Goal: Information Seeking & Learning: Compare options

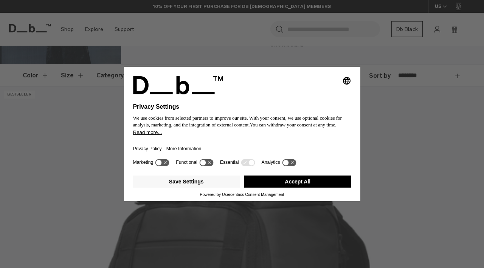
click at [246, 166] on icon at bounding box center [248, 162] width 14 height 7
click at [186, 187] on button "Save Settings" at bounding box center [186, 182] width 107 height 12
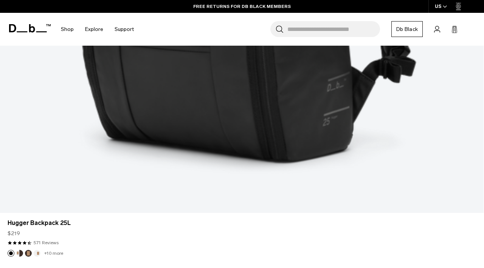
scroll to position [511, 0]
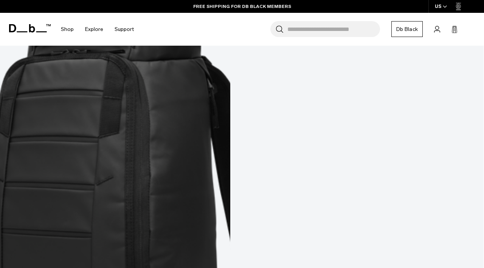
scroll to position [877, 0]
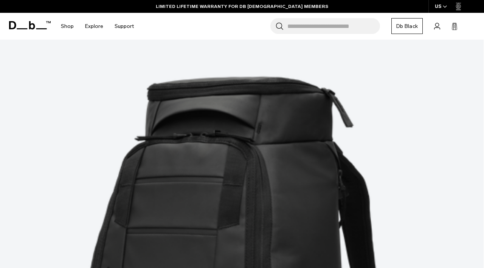
scroll to position [0, 0]
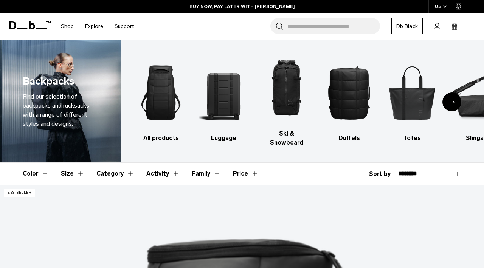
click at [32, 163] on button "Color" at bounding box center [36, 174] width 26 height 22
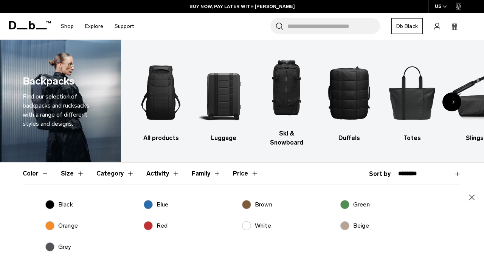
click at [148, 200] on label "Blue" at bounding box center [156, 204] width 25 height 9
click at [471, 193] on icon "button" at bounding box center [471, 197] width 9 height 9
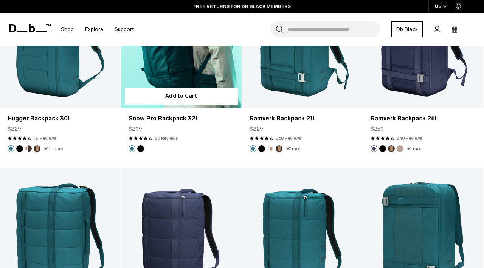
scroll to position [594, 0]
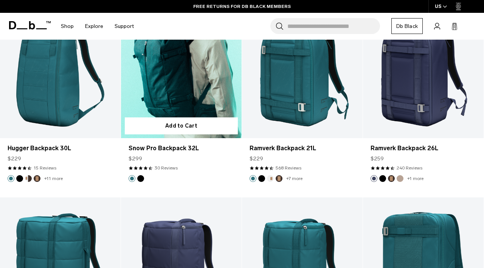
click at [168, 93] on link "Snow Pro Backpack 32L" at bounding box center [181, 72] width 121 height 134
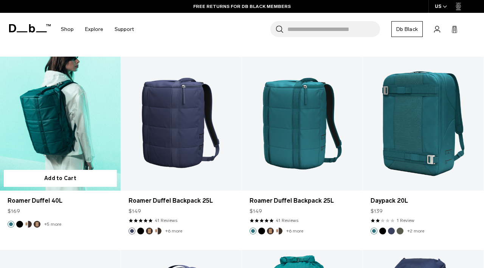
scroll to position [732, 0]
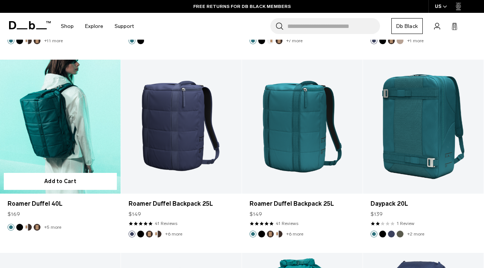
click at [39, 122] on link "Roamer Duffel 40L" at bounding box center [60, 127] width 121 height 134
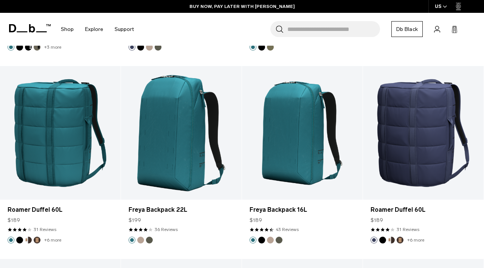
scroll to position [1112, 0]
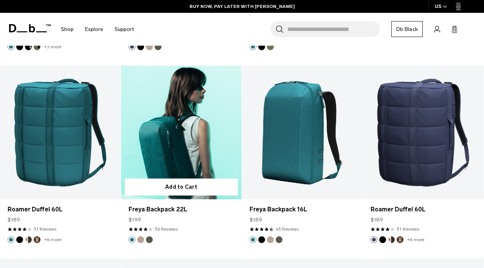
click at [197, 135] on link "Freya Backpack 22L" at bounding box center [181, 133] width 121 height 134
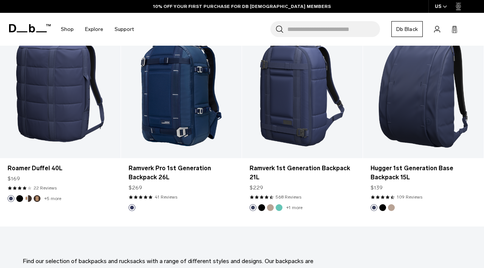
scroll to position [1349, 0]
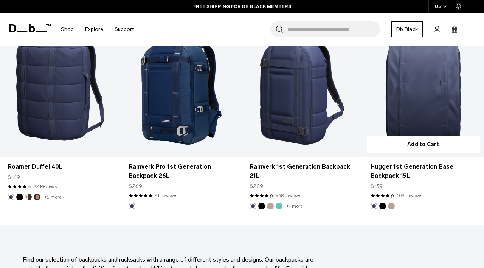
click at [409, 103] on link "Hugger 1st Generation Base Backpack 15L" at bounding box center [423, 90] width 121 height 134
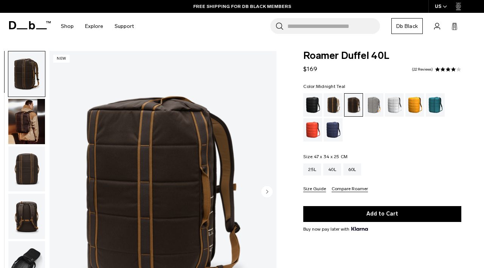
click at [434, 102] on div "Midnight Teal" at bounding box center [435, 104] width 19 height 23
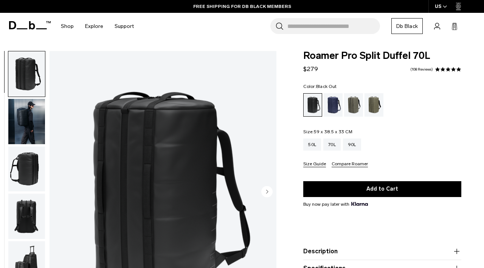
click at [23, 124] on img "button" at bounding box center [26, 121] width 37 height 45
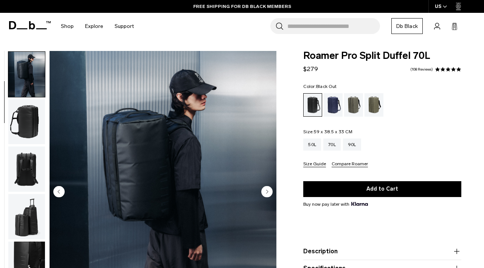
scroll to position [48, 0]
click at [356, 101] on div "Forest Green" at bounding box center [353, 104] width 19 height 23
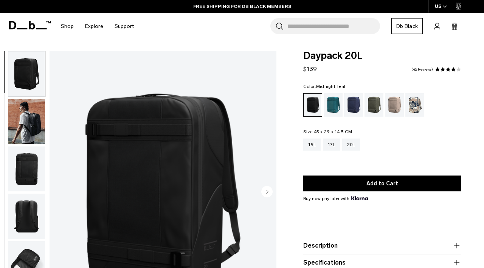
click at [335, 103] on div "Midnight Teal" at bounding box center [333, 104] width 19 height 23
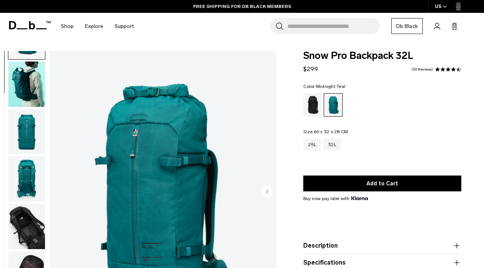
scroll to position [39, 0]
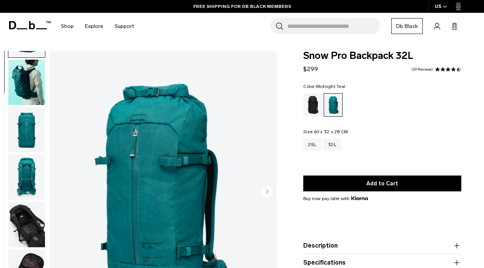
click at [28, 220] on img "button" at bounding box center [26, 224] width 37 height 45
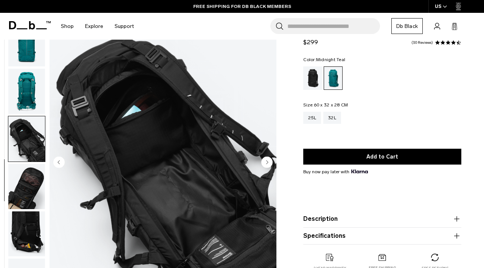
scroll to position [31, 0]
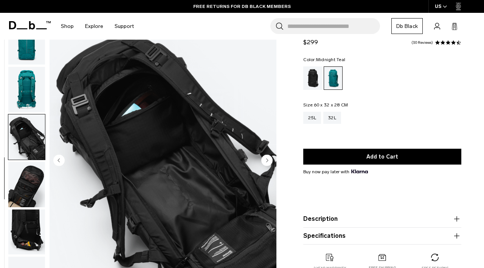
click at [29, 179] on img "button" at bounding box center [26, 184] width 37 height 45
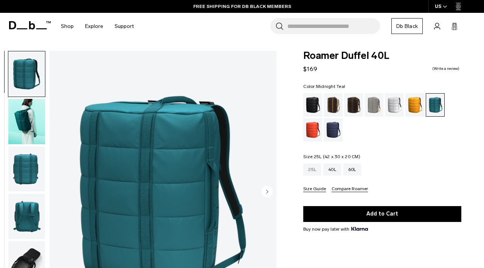
click at [310, 169] on div "25L" at bounding box center [312, 170] width 18 height 12
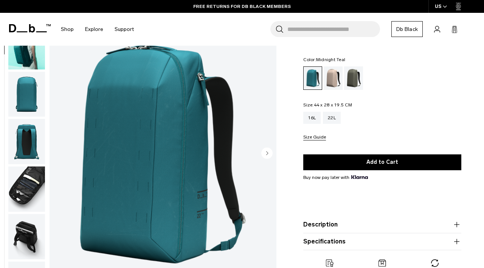
scroll to position [37, 0]
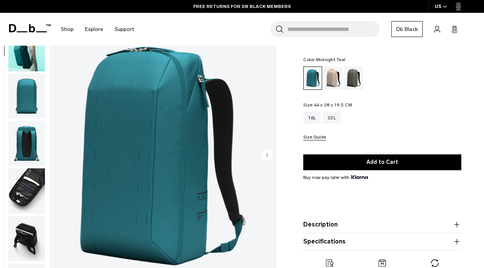
click at [29, 88] on img "button" at bounding box center [26, 96] width 37 height 45
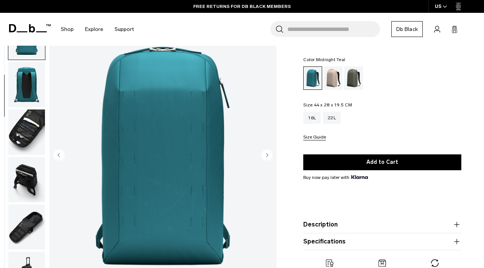
click at [26, 82] on img "button" at bounding box center [26, 84] width 37 height 45
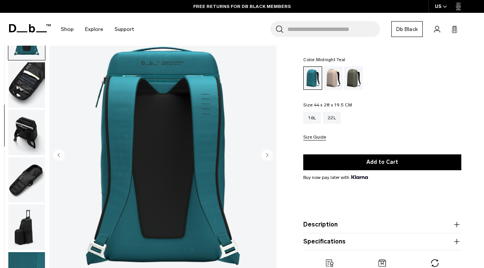
click at [25, 87] on img "button" at bounding box center [26, 84] width 37 height 45
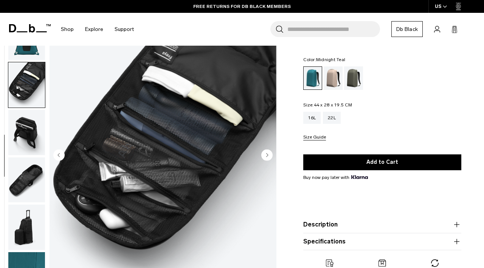
scroll to position [143, 0]
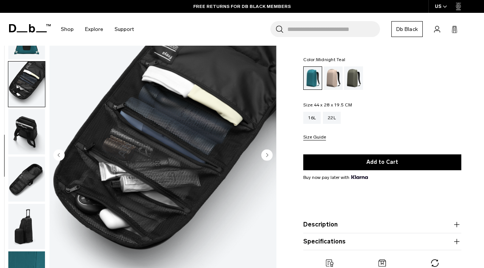
click at [29, 125] on img "button" at bounding box center [26, 131] width 37 height 45
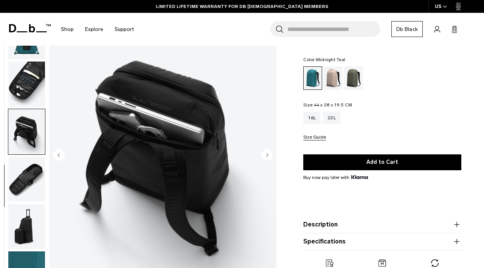
click at [27, 174] on img "button" at bounding box center [26, 179] width 37 height 45
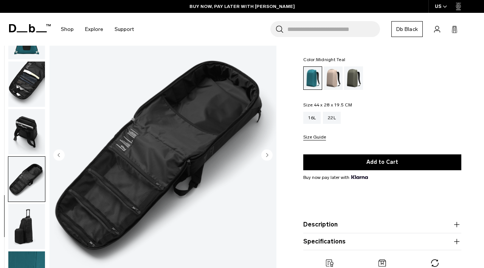
click at [28, 222] on img "button" at bounding box center [26, 226] width 37 height 45
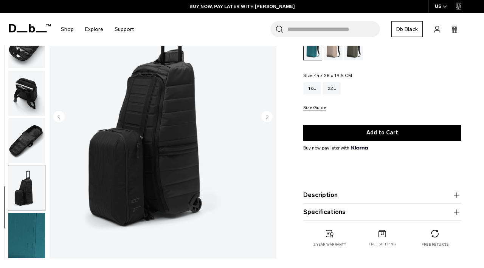
scroll to position [91, 0]
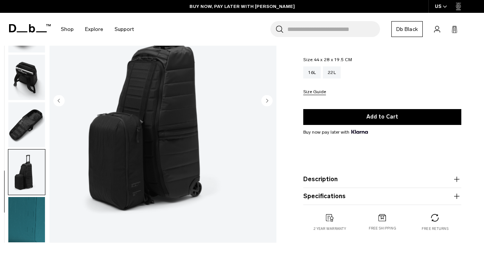
click at [28, 220] on img "button" at bounding box center [26, 219] width 37 height 45
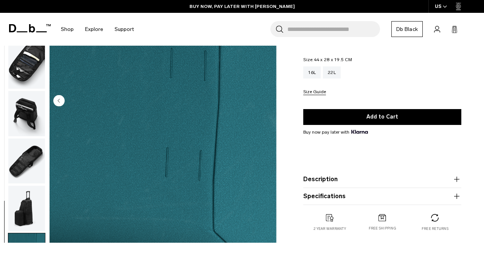
scroll to position [0, 0]
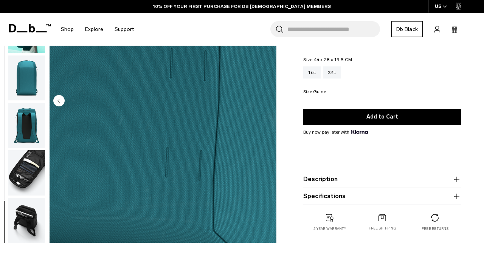
click at [21, 86] on img "button" at bounding box center [26, 78] width 37 height 45
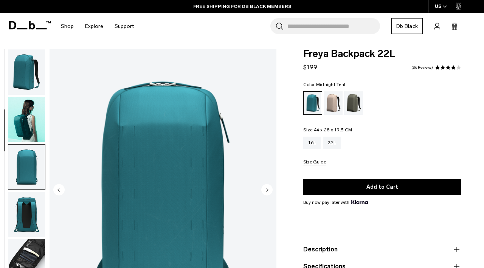
scroll to position [2, 0]
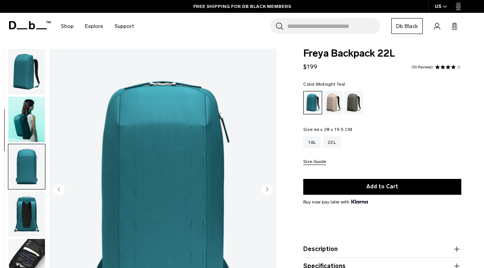
click at [28, 200] on img "button" at bounding box center [26, 214] width 37 height 45
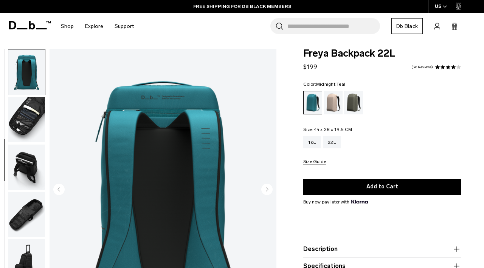
scroll to position [143, 0]
click at [20, 170] on img "button" at bounding box center [26, 166] width 37 height 45
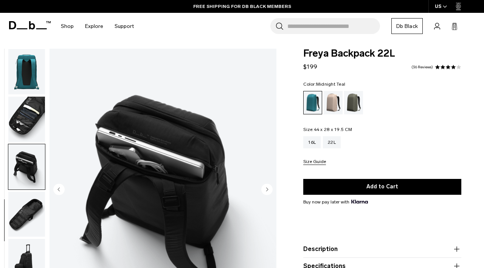
scroll to position [143, 0]
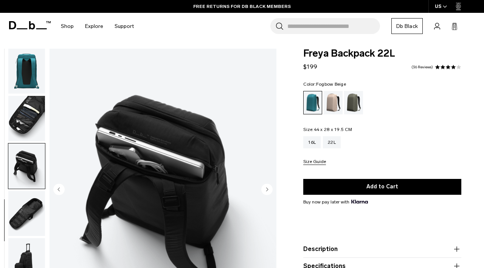
click at [332, 98] on div "Fogbow Beige" at bounding box center [333, 102] width 19 height 23
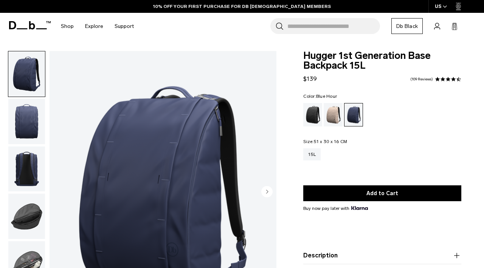
click at [29, 115] on img "button" at bounding box center [26, 121] width 37 height 45
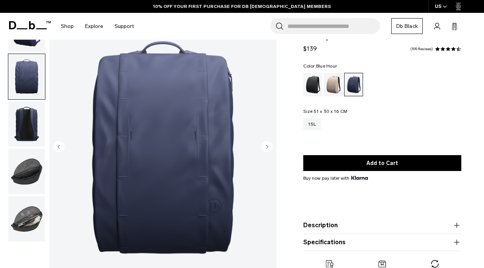
scroll to position [52, 0]
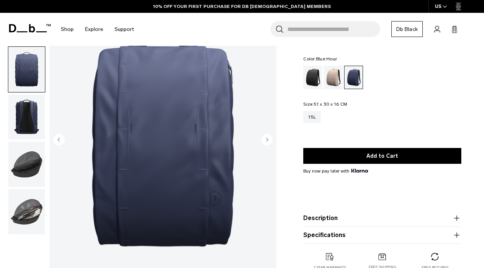
click at [26, 111] on img "button" at bounding box center [26, 116] width 37 height 45
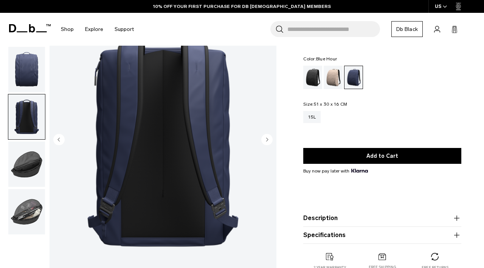
click at [27, 168] on img "button" at bounding box center [26, 164] width 37 height 45
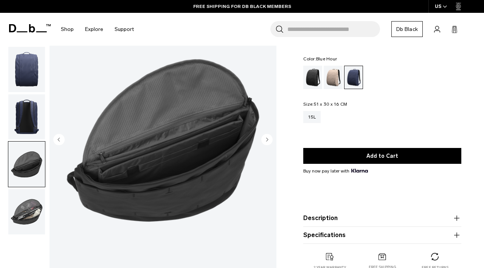
click at [23, 212] on img "button" at bounding box center [26, 211] width 37 height 45
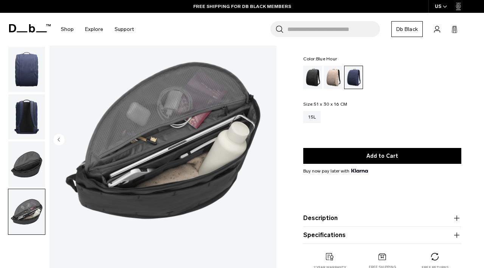
scroll to position [0, 0]
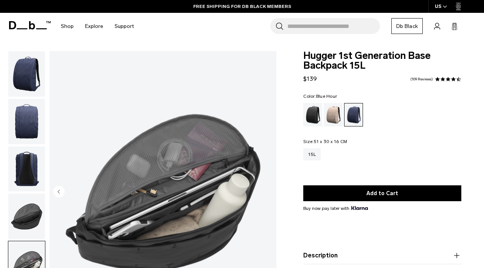
click at [299, 25] on input "Search for Bags, Luggage..." at bounding box center [333, 26] width 93 height 16
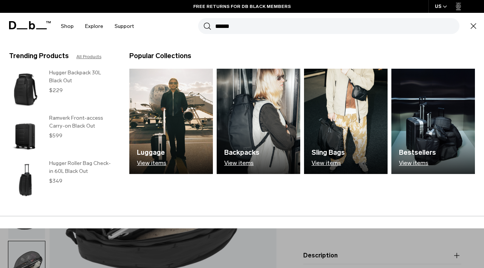
type input "******"
click at [203, 22] on button "Search" at bounding box center [207, 26] width 8 height 8
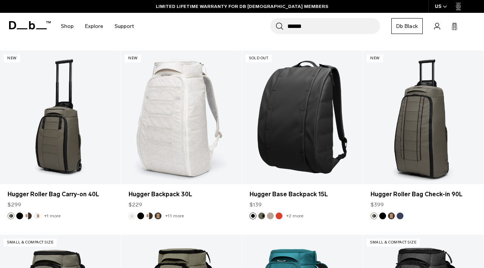
scroll to position [1768, 0]
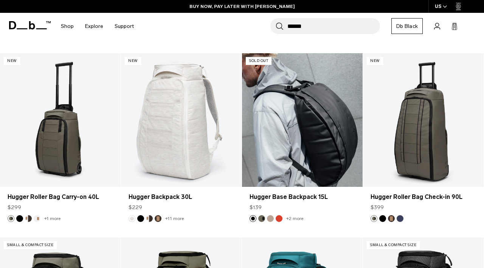
click at [294, 166] on link "Hugger Base Backpack 15L" at bounding box center [302, 120] width 121 height 134
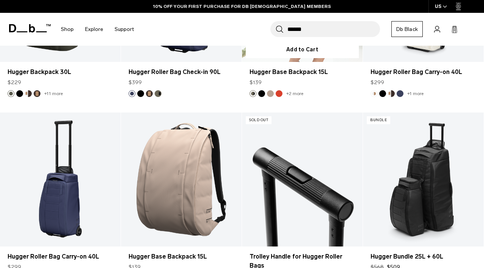
scroll to position [2474, 0]
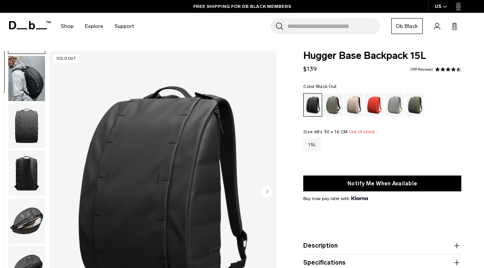
scroll to position [42, 0]
click at [28, 221] on img "button" at bounding box center [26, 221] width 37 height 45
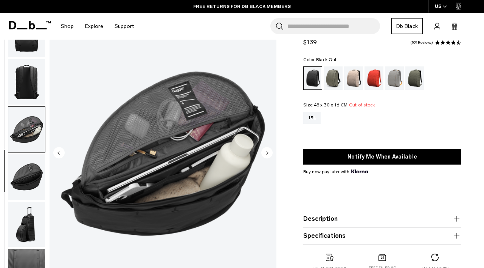
scroll to position [40, 0]
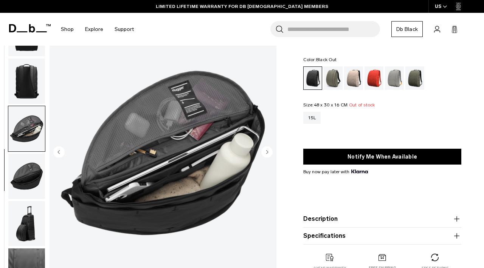
click at [24, 75] on img "button" at bounding box center [26, 81] width 37 height 45
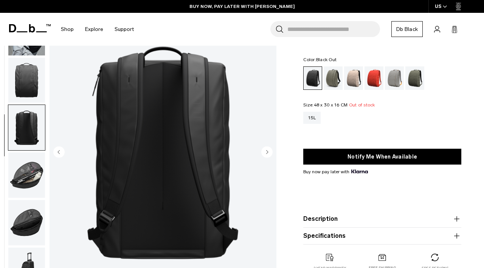
scroll to position [45, 0]
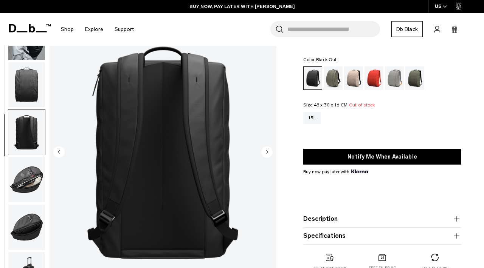
click at [24, 76] on img "button" at bounding box center [26, 84] width 37 height 45
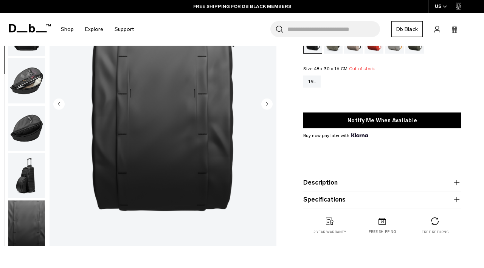
scroll to position [90, 0]
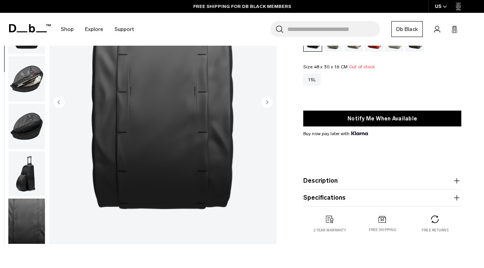
click at [25, 176] on img "button" at bounding box center [26, 174] width 37 height 45
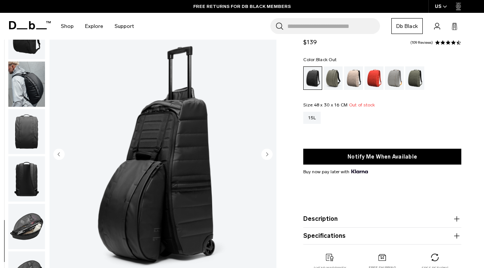
scroll to position [6, 0]
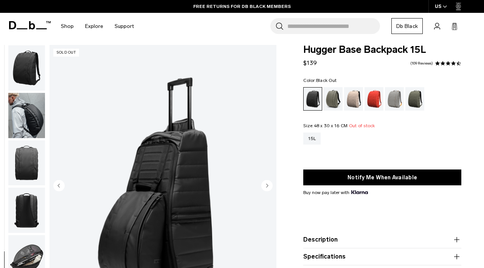
click at [25, 147] on img "button" at bounding box center [26, 163] width 37 height 45
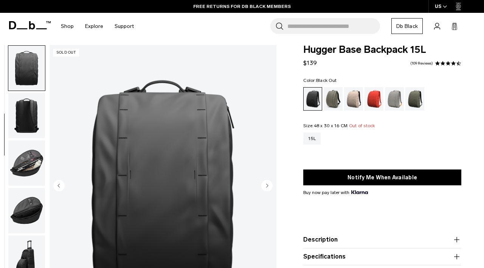
scroll to position [95, 0]
click at [28, 146] on img "button" at bounding box center [26, 162] width 37 height 45
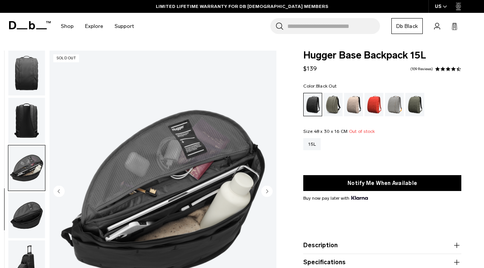
scroll to position [0, 0]
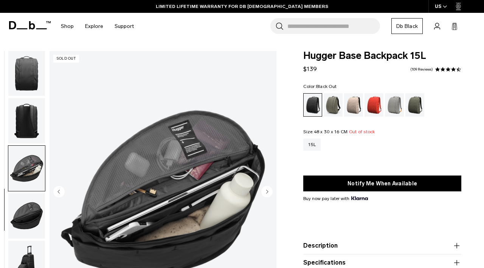
click at [24, 202] on img "button" at bounding box center [26, 216] width 37 height 45
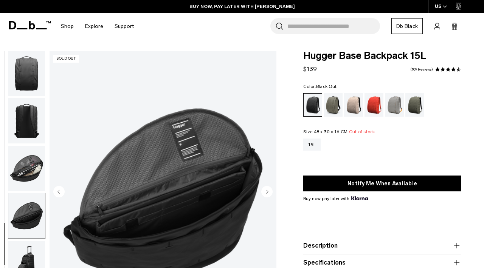
click at [145, 215] on img "6 / 8" at bounding box center [163, 192] width 227 height 283
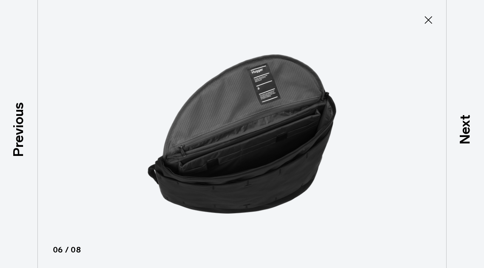
click at [426, 20] on icon at bounding box center [428, 20] width 12 height 12
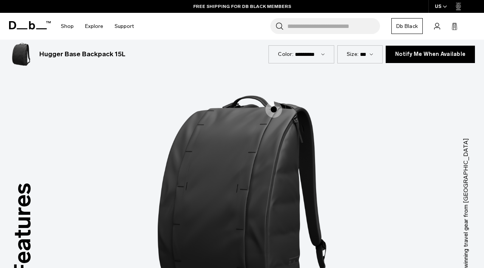
scroll to position [828, 0]
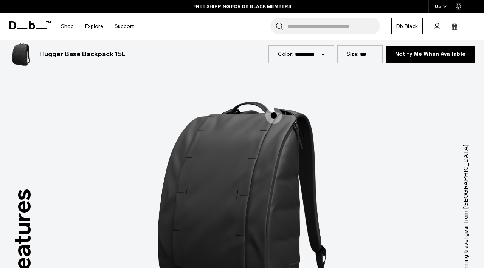
click at [273, 107] on span "1 / 3" at bounding box center [273, 115] width 17 height 17
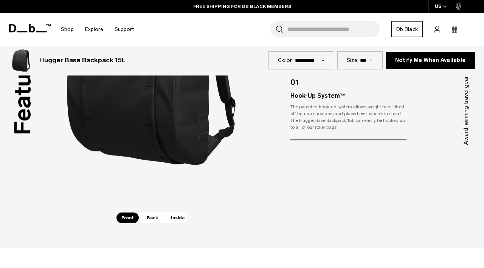
scroll to position [978, 0]
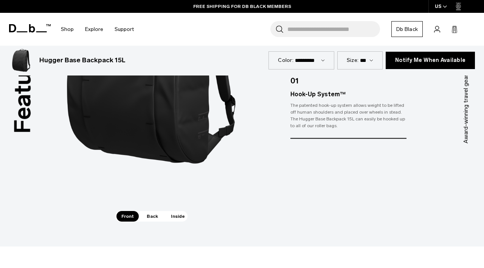
click at [152, 211] on span "Back" at bounding box center [152, 216] width 21 height 11
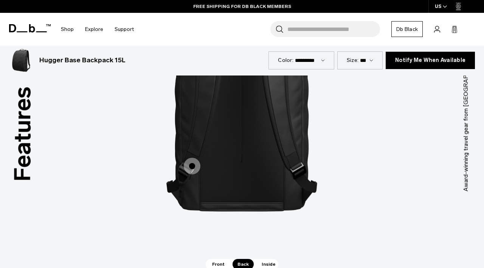
scroll to position [906, 0]
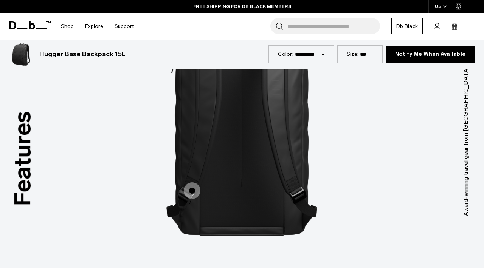
click at [191, 183] on span "2 / 3" at bounding box center [192, 191] width 17 height 17
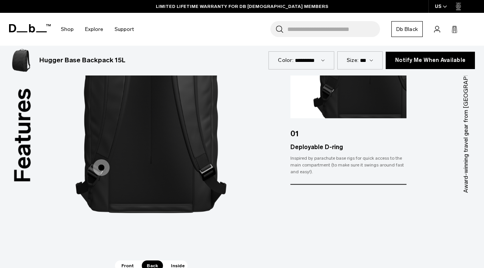
scroll to position [931, 0]
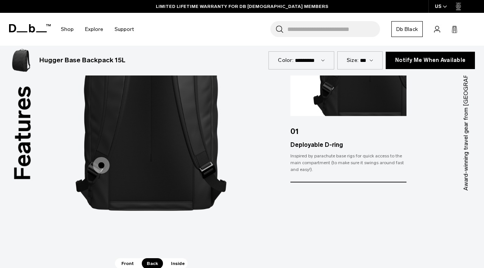
click at [172, 259] on span "Inside" at bounding box center [178, 264] width 24 height 11
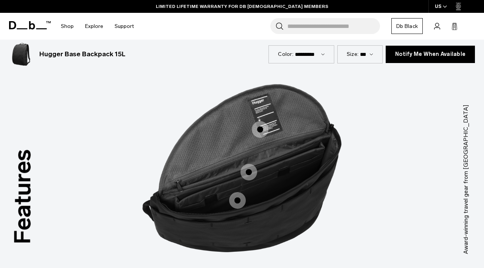
scroll to position [855, 0]
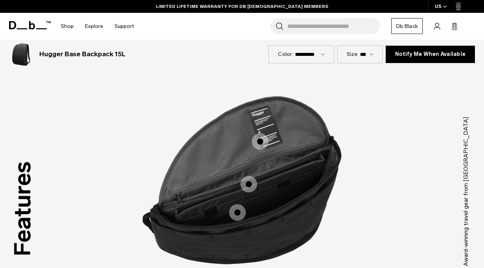
click at [261, 133] on span "3 / 3" at bounding box center [260, 141] width 17 height 17
click at [259, 133] on span "3 / 3" at bounding box center [260, 141] width 17 height 17
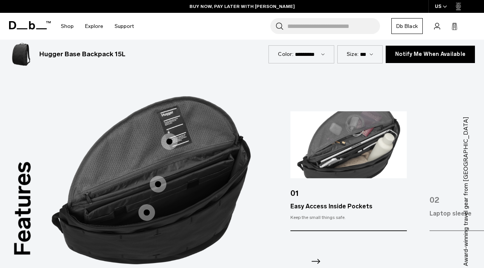
click at [160, 176] on span "3 / 3" at bounding box center [158, 184] width 17 height 17
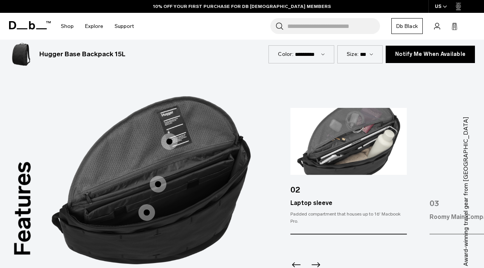
click at [353, 147] on img at bounding box center [348, 141] width 116 height 67
click at [149, 204] on span "3 / 3" at bounding box center [146, 212] width 17 height 17
click at [146, 204] on span "3 / 3" at bounding box center [146, 212] width 17 height 17
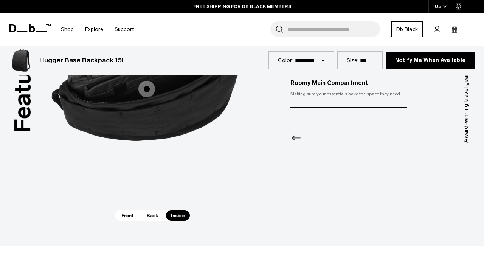
scroll to position [1035, 0]
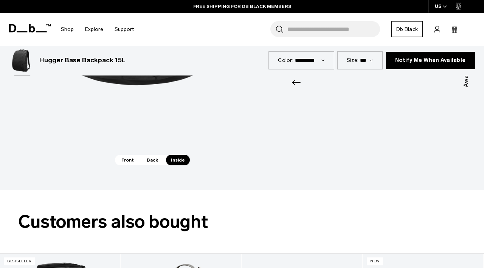
click at [131, 155] on span "Front" at bounding box center [127, 160] width 22 height 11
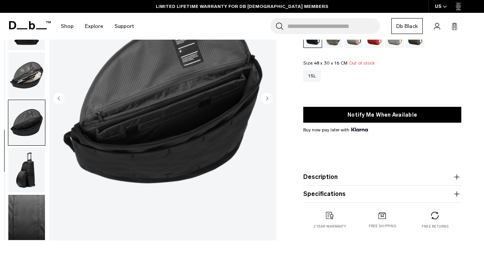
scroll to position [0, 0]
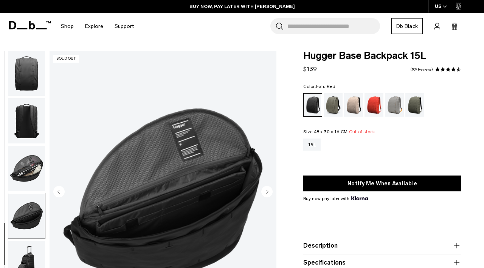
click at [378, 102] on div "Falu Red" at bounding box center [373, 104] width 19 height 23
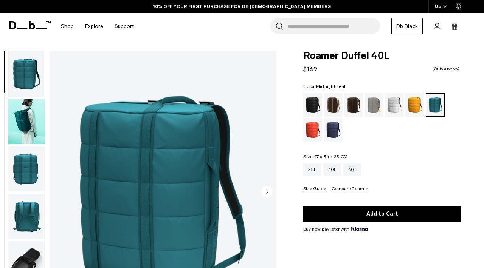
click at [23, 122] on img "button" at bounding box center [26, 121] width 37 height 45
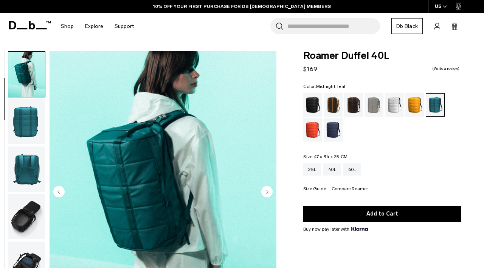
scroll to position [48, 0]
click at [23, 122] on img "button" at bounding box center [26, 121] width 37 height 45
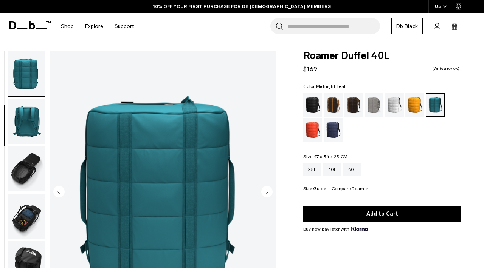
click at [25, 120] on img "button" at bounding box center [26, 121] width 37 height 45
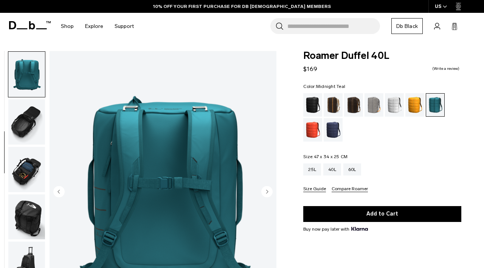
scroll to position [143, 0]
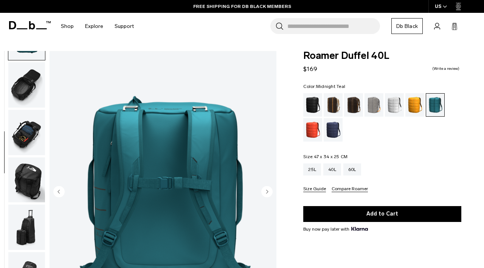
click at [25, 77] on img "button" at bounding box center [26, 84] width 37 height 45
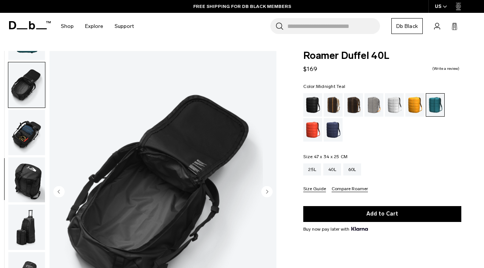
scroll to position [190, 0]
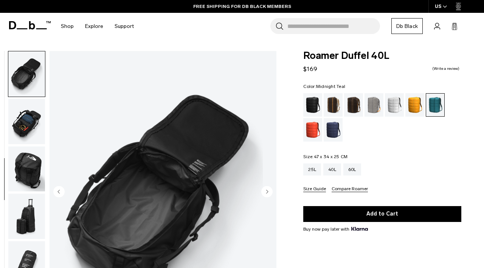
click at [25, 122] on img "button" at bounding box center [26, 121] width 37 height 45
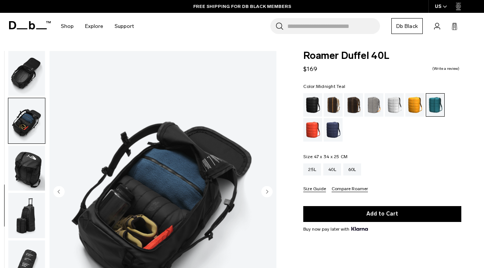
click at [22, 171] on img "button" at bounding box center [26, 168] width 37 height 45
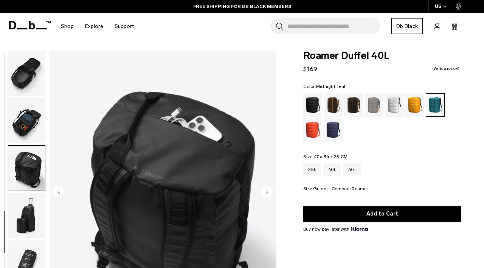
click at [23, 214] on img "button" at bounding box center [26, 215] width 37 height 45
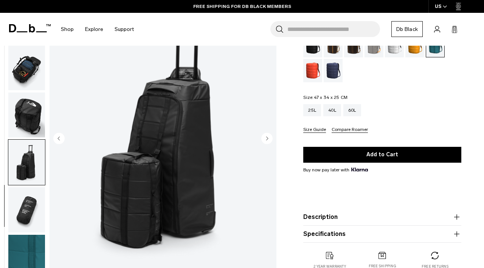
scroll to position [60, 0]
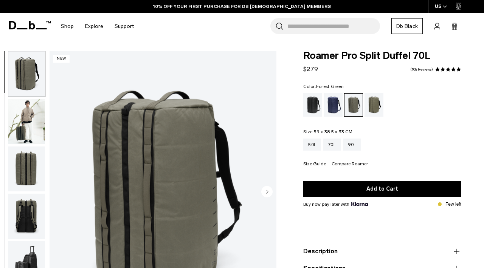
click at [25, 119] on img "button" at bounding box center [26, 121] width 37 height 45
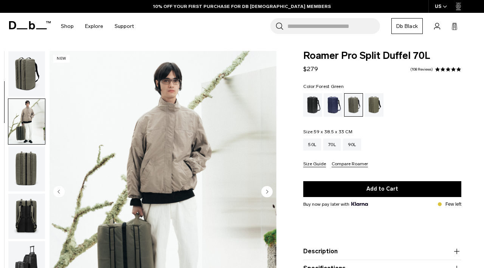
scroll to position [0, 0]
click at [27, 159] on img "button" at bounding box center [26, 168] width 37 height 45
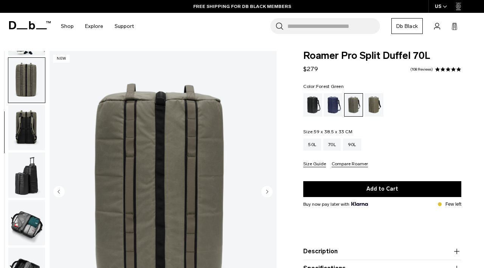
scroll to position [95, 0]
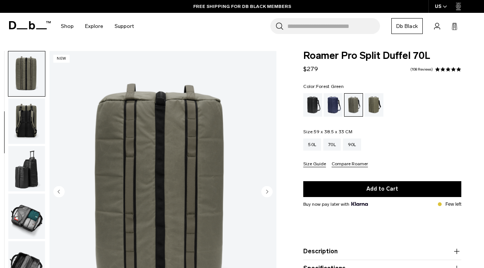
click at [25, 116] on img "button" at bounding box center [26, 121] width 37 height 45
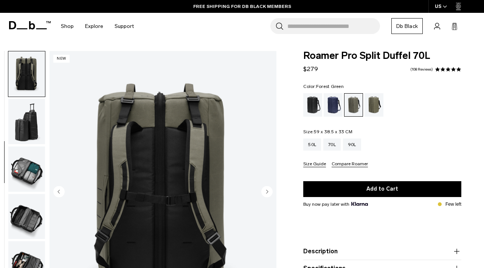
scroll to position [143, 0]
click at [27, 118] on img "button" at bounding box center [26, 120] width 37 height 45
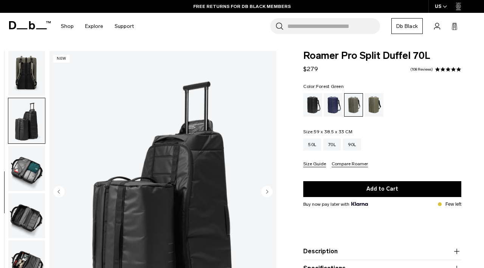
click at [28, 166] on img "button" at bounding box center [26, 168] width 37 height 45
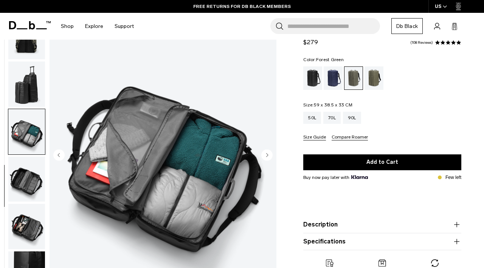
scroll to position [37, 0]
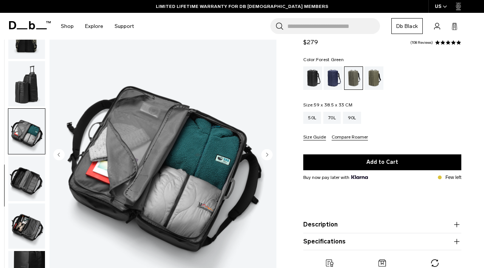
click at [31, 178] on img "button" at bounding box center [26, 178] width 37 height 45
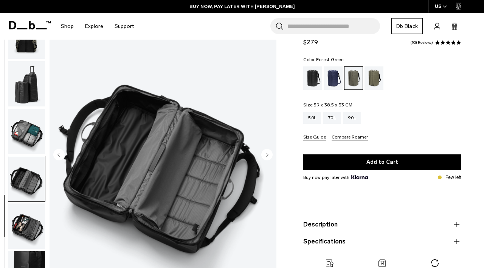
click at [28, 221] on img "button" at bounding box center [26, 226] width 37 height 45
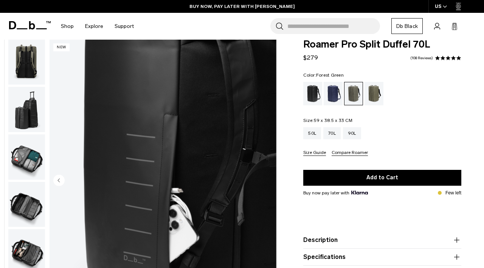
scroll to position [0, 0]
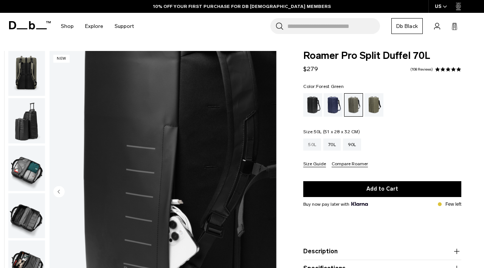
click at [315, 147] on div "50L" at bounding box center [312, 145] width 18 height 12
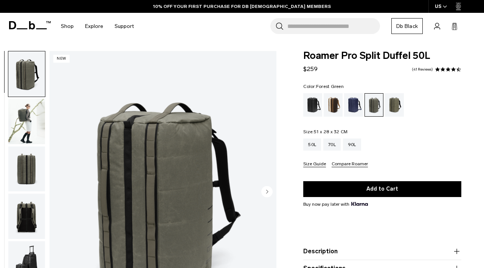
click at [23, 115] on img "button" at bounding box center [26, 121] width 37 height 45
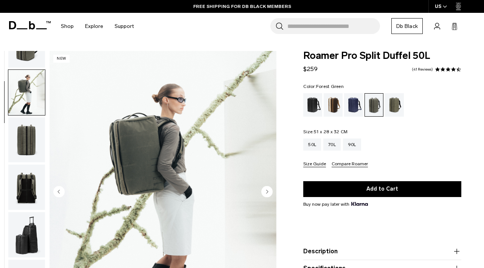
click at [22, 135] on img "button" at bounding box center [26, 140] width 37 height 45
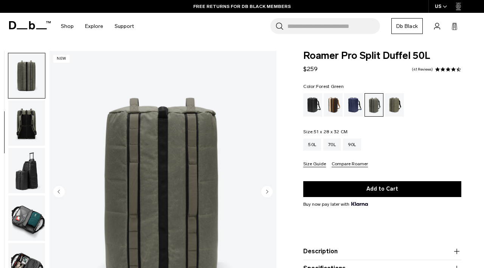
scroll to position [95, 0]
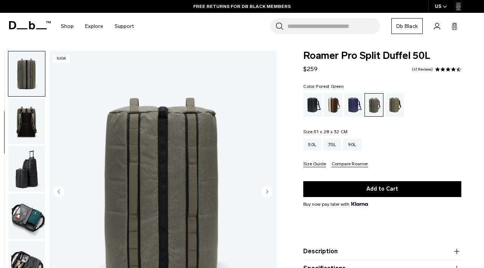
click at [24, 115] on img "button" at bounding box center [26, 121] width 37 height 45
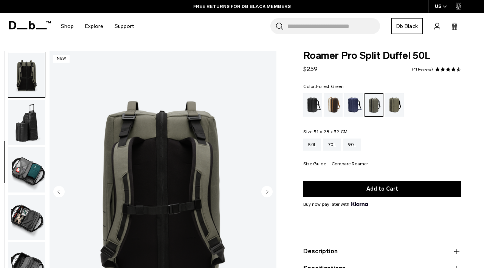
scroll to position [143, 0]
click at [26, 127] on img "button" at bounding box center [26, 121] width 37 height 45
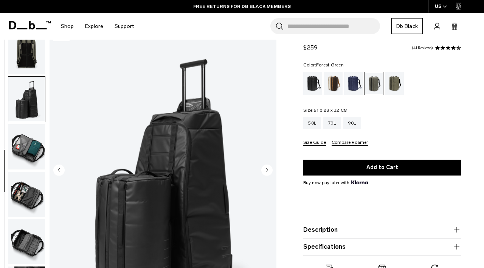
scroll to position [25, 0]
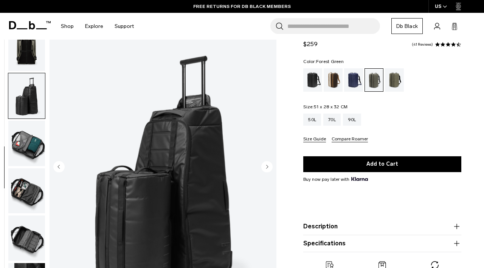
click at [28, 145] on img "button" at bounding box center [26, 143] width 37 height 45
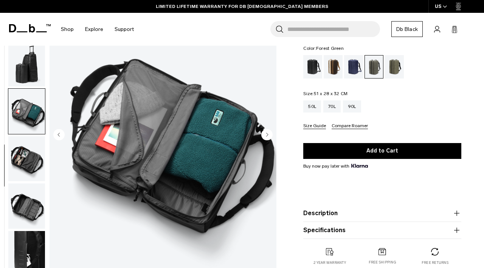
scroll to position [61, 0]
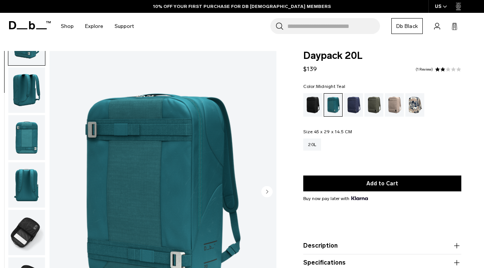
scroll to position [20, 0]
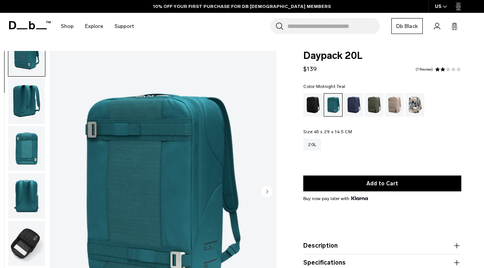
click at [26, 148] on img "button" at bounding box center [26, 148] width 37 height 45
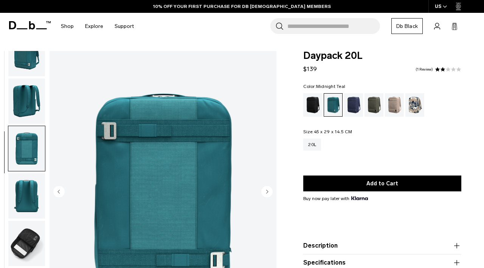
scroll to position [48, 0]
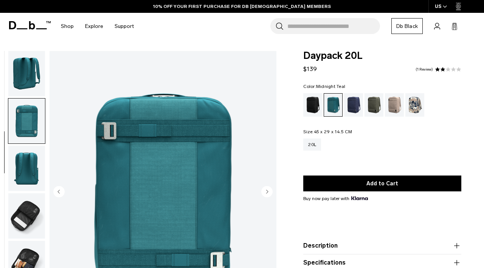
click at [31, 166] on img "button" at bounding box center [26, 168] width 37 height 45
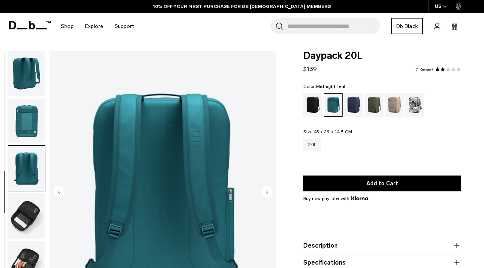
click at [28, 207] on img "button" at bounding box center [26, 216] width 37 height 45
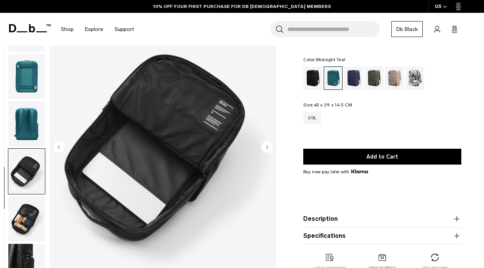
scroll to position [47, 0]
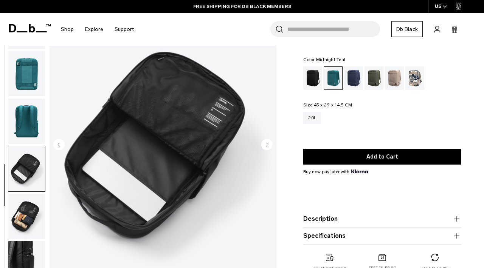
click at [28, 212] on img "button" at bounding box center [26, 216] width 37 height 45
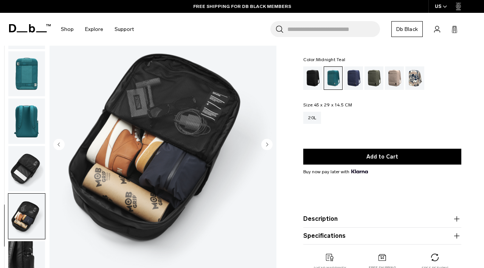
click at [25, 246] on img "button" at bounding box center [26, 264] width 37 height 45
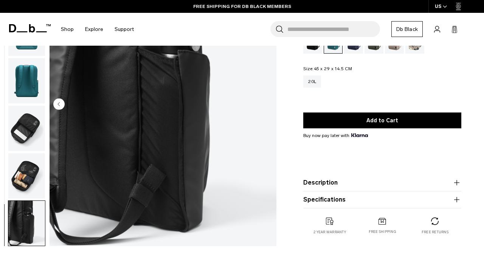
scroll to position [94, 0]
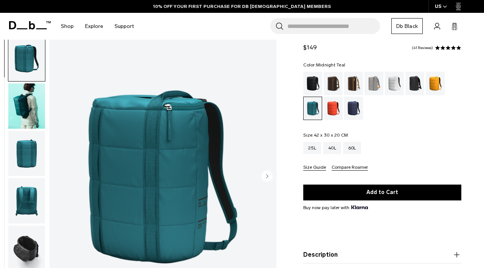
scroll to position [23, 0]
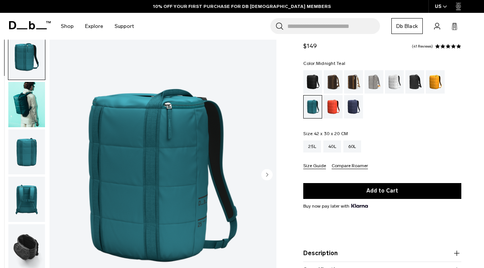
click at [27, 110] on img "button" at bounding box center [26, 104] width 37 height 45
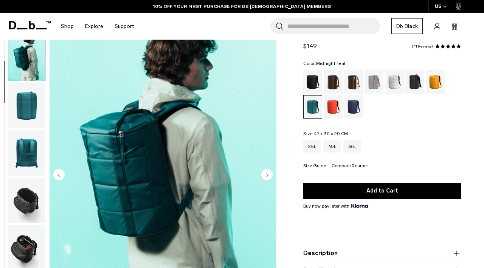
scroll to position [48, 0]
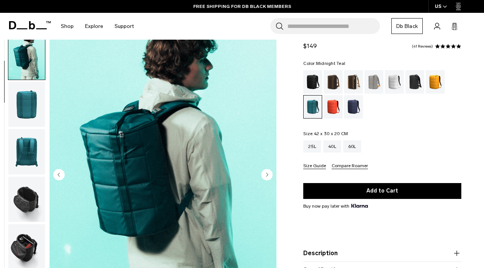
click at [24, 111] on img "button" at bounding box center [26, 104] width 37 height 45
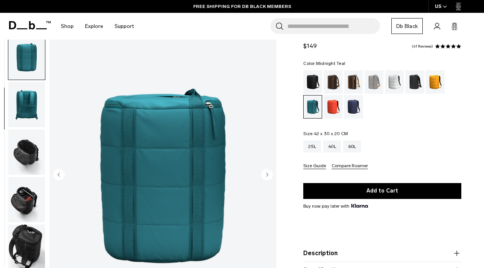
scroll to position [95, 0]
click at [27, 144] on img "button" at bounding box center [26, 151] width 37 height 45
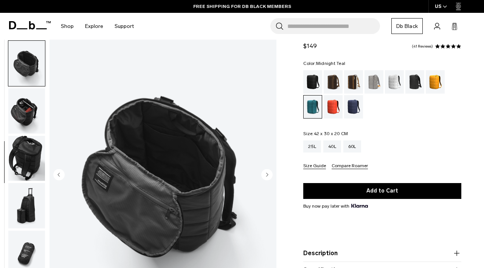
scroll to position [190, 0]
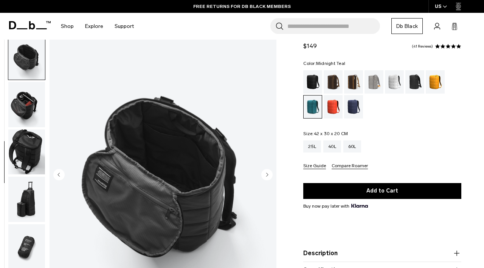
click at [25, 109] on img "button" at bounding box center [26, 104] width 37 height 45
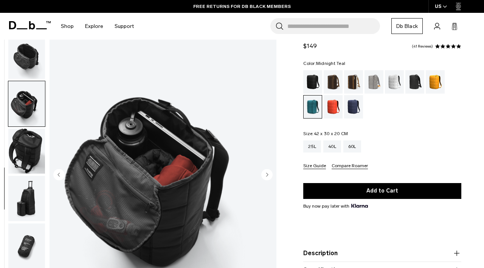
click at [25, 144] on img "button" at bounding box center [26, 151] width 37 height 45
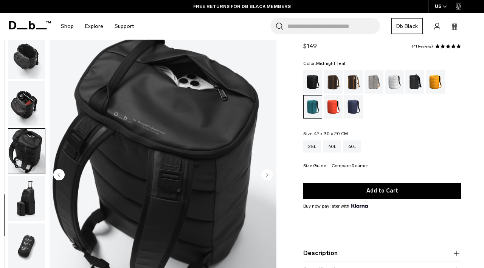
click at [27, 197] on img "button" at bounding box center [26, 198] width 37 height 45
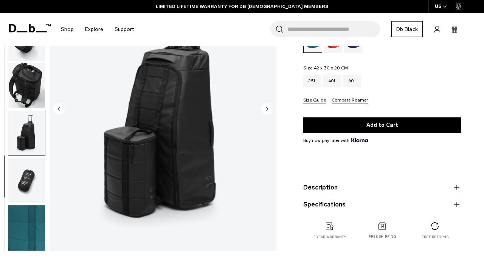
scroll to position [102, 0]
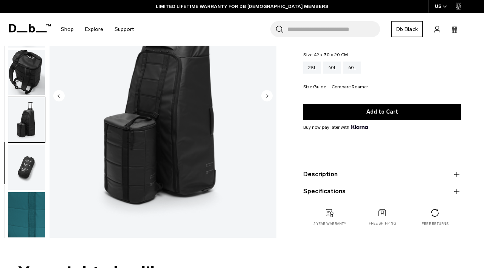
click at [27, 164] on img "button" at bounding box center [26, 167] width 37 height 45
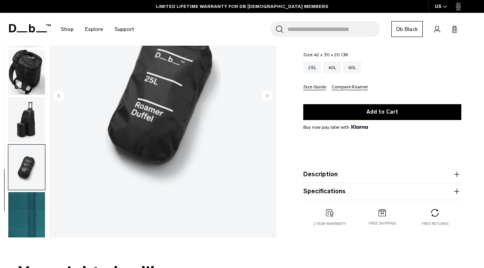
click at [25, 213] on img "button" at bounding box center [26, 214] width 37 height 45
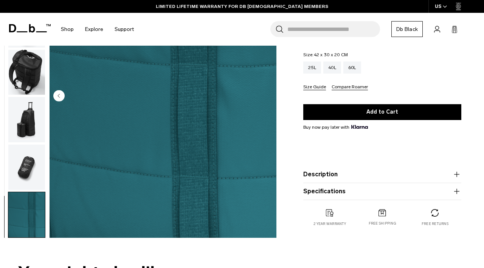
scroll to position [0, 0]
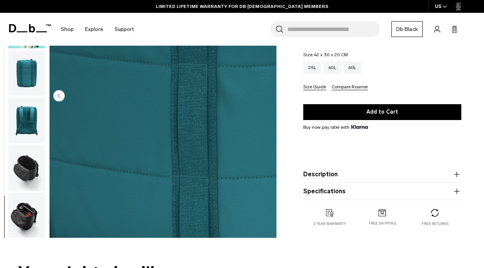
click at [24, 84] on img "button" at bounding box center [26, 72] width 37 height 45
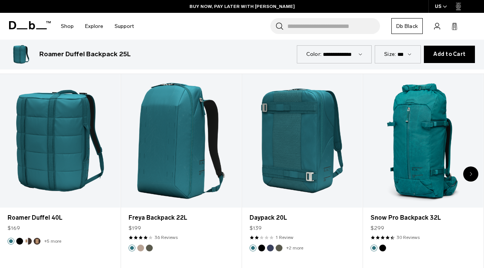
scroll to position [324, 0]
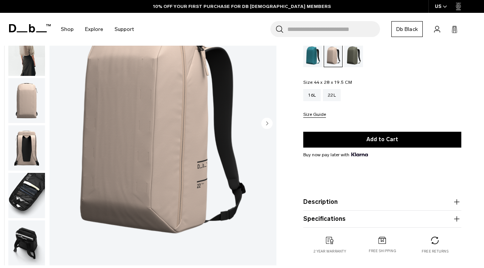
scroll to position [69, 0]
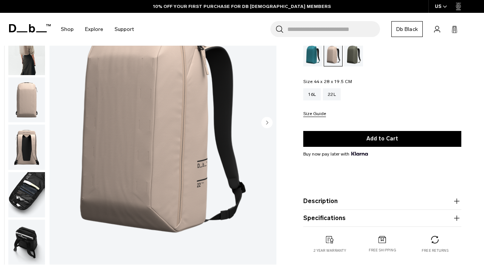
click at [27, 236] on img "button" at bounding box center [26, 242] width 37 height 45
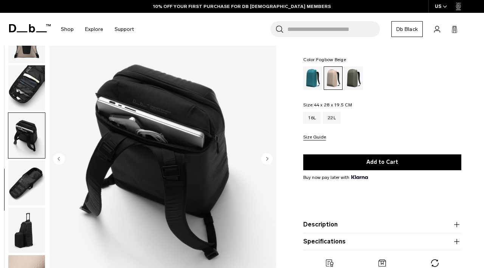
scroll to position [33, 0]
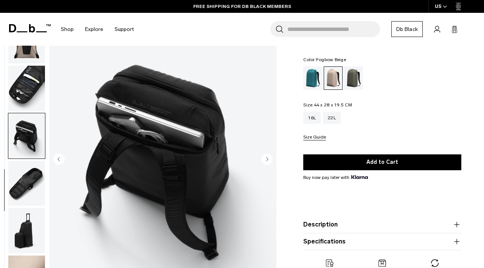
click at [148, 125] on img "6 / 9" at bounding box center [163, 160] width 227 height 283
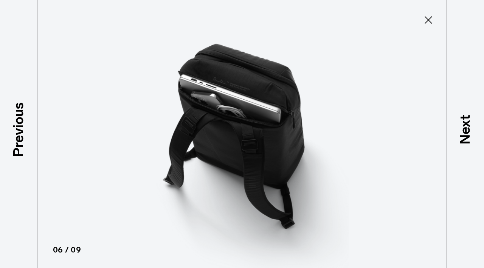
click at [427, 20] on icon at bounding box center [428, 20] width 12 height 12
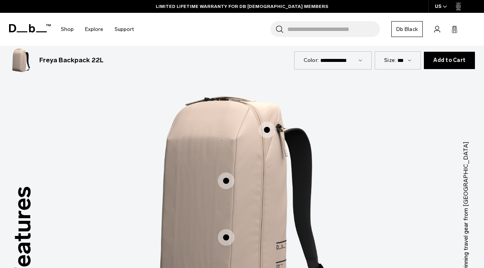
scroll to position [832, 0]
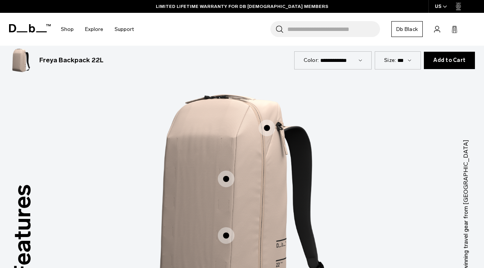
click at [266, 120] on span "1 / 3" at bounding box center [267, 128] width 17 height 17
click at [266, 121] on span "1 / 3" at bounding box center [267, 128] width 17 height 17
click at [226, 171] on span "1 / 3" at bounding box center [226, 179] width 17 height 17
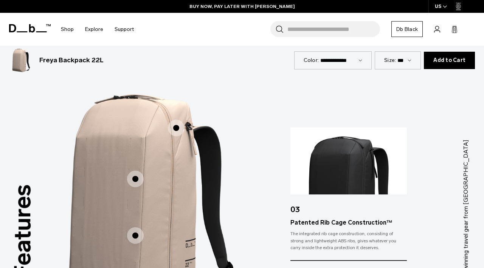
click at [176, 120] on span "1 / 3" at bounding box center [176, 128] width 17 height 17
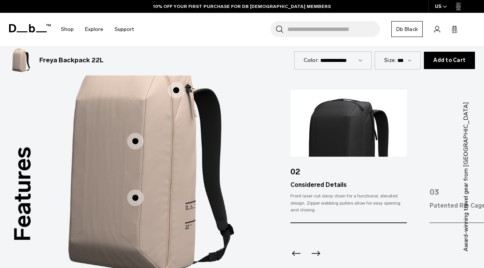
scroll to position [882, 0]
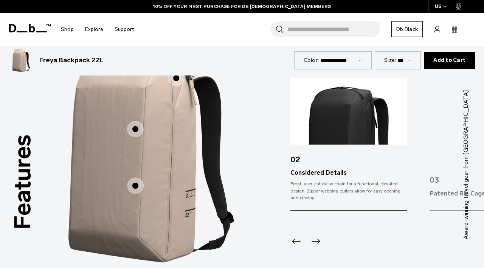
click at [135, 178] on span "1 / 3" at bounding box center [135, 186] width 17 height 17
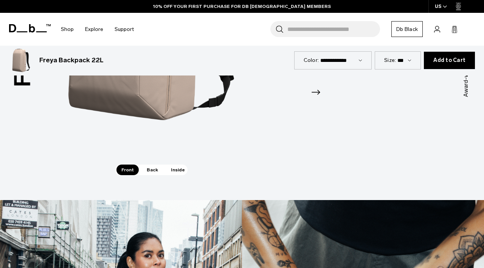
scroll to position [1024, 0]
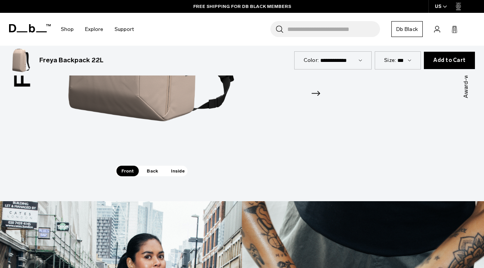
click at [174, 166] on span "Inside" at bounding box center [178, 171] width 24 height 11
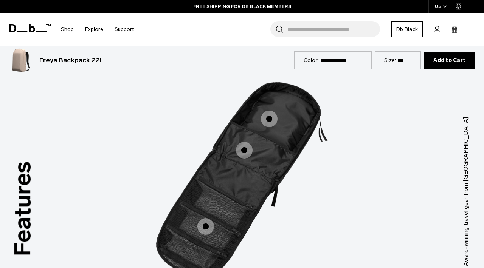
scroll to position [856, 0]
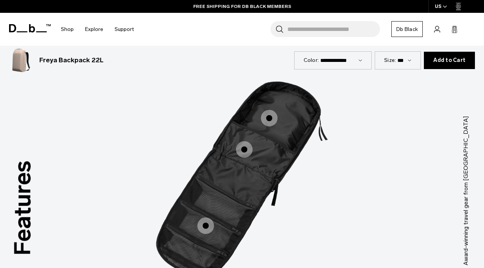
click at [206, 218] on span "3 / 3" at bounding box center [205, 226] width 17 height 17
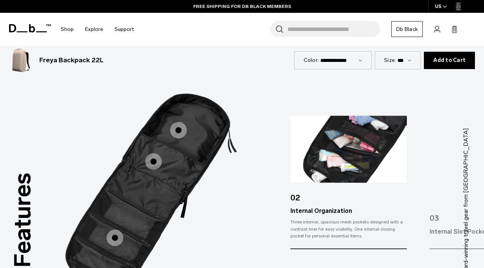
scroll to position [845, 0]
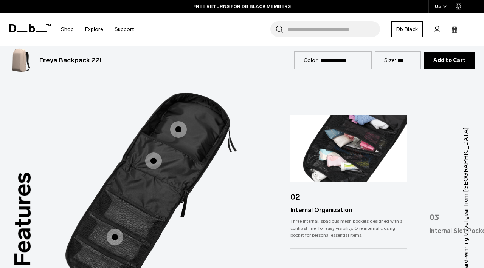
click at [155, 153] on span "3 / 3" at bounding box center [153, 161] width 17 height 17
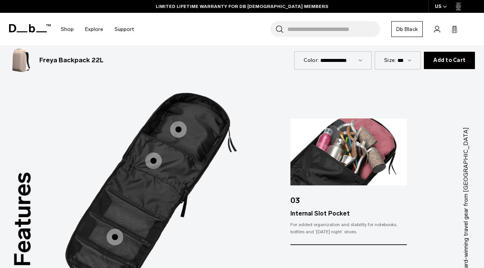
click at [178, 121] on span "3 / 3" at bounding box center [178, 129] width 17 height 17
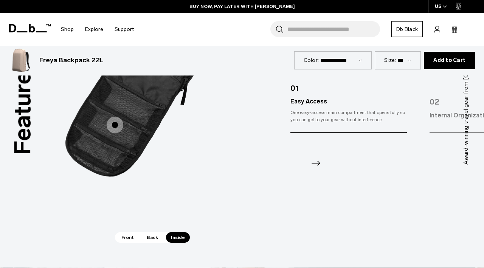
scroll to position [987, 0]
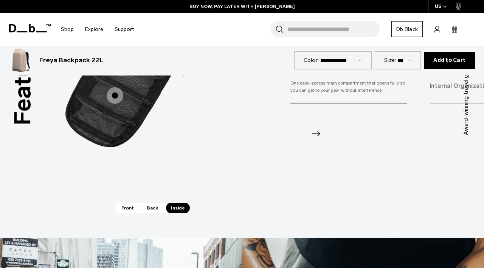
click at [153, 203] on span "Back" at bounding box center [152, 208] width 21 height 11
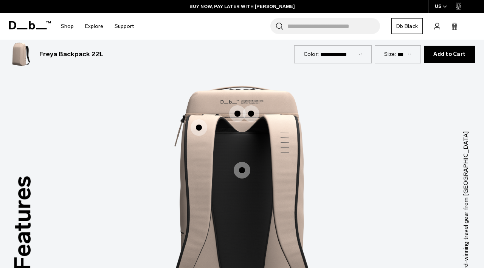
scroll to position [822, 0]
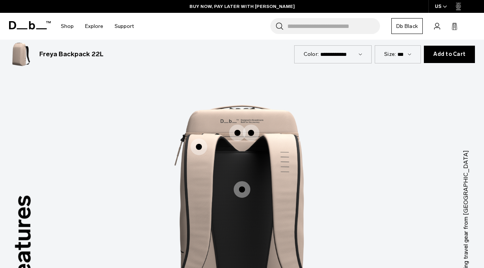
click at [242, 181] on span "2 / 3" at bounding box center [242, 189] width 17 height 17
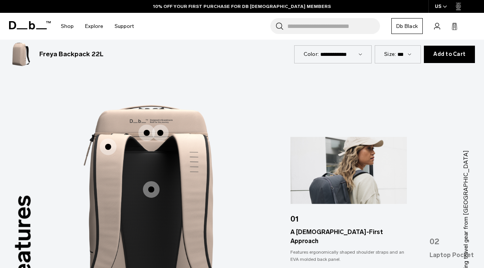
click at [111, 139] on span "2 / 3" at bounding box center [108, 147] width 17 height 17
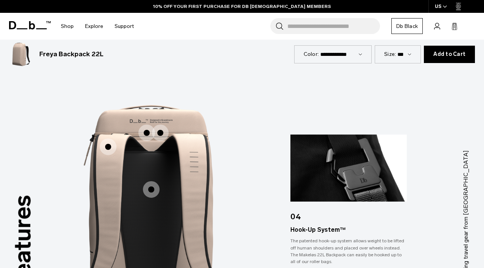
click at [161, 125] on span "2 / 3" at bounding box center [160, 133] width 17 height 17
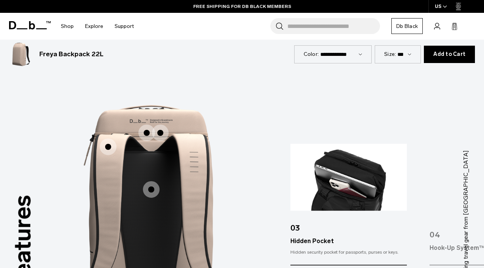
click at [147, 125] on span "2 / 3" at bounding box center [146, 133] width 17 height 17
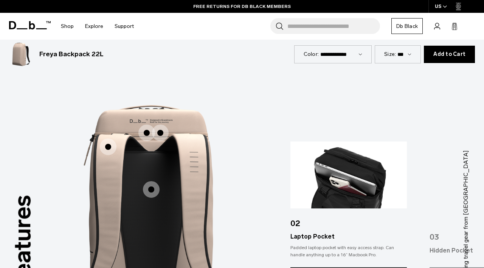
click at [277, 104] on img "3 / 3" at bounding box center [384, 214] width 227 height 283
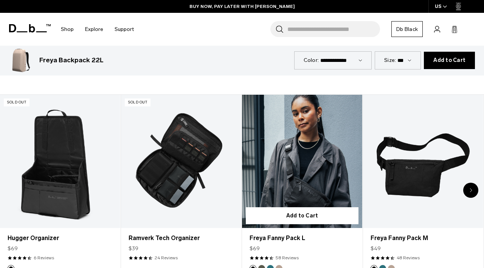
scroll to position [1754, 0]
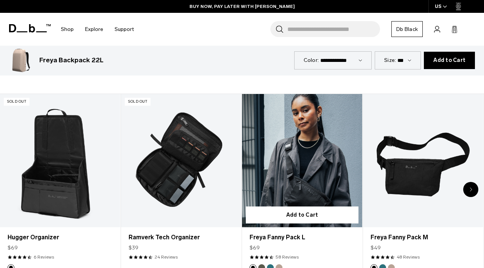
click at [298, 158] on link "Freya Fanny Pack L" at bounding box center [302, 160] width 120 height 133
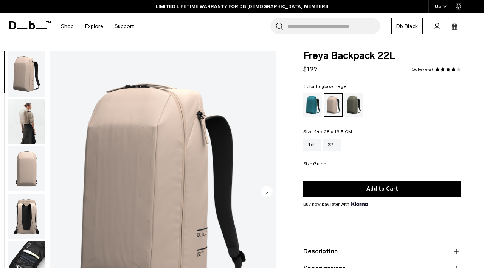
click at [26, 120] on img "button" at bounding box center [26, 121] width 37 height 45
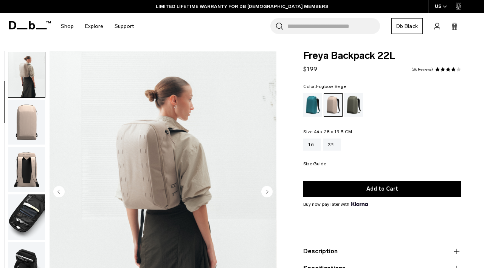
scroll to position [48, 0]
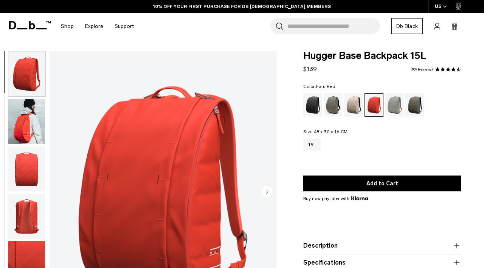
click at [16, 118] on img "button" at bounding box center [26, 121] width 37 height 45
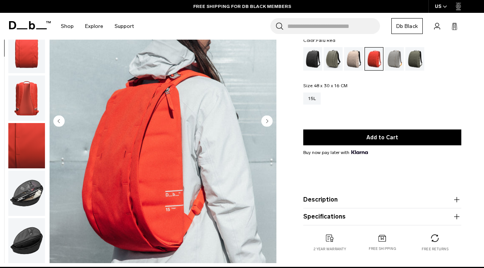
scroll to position [74, 0]
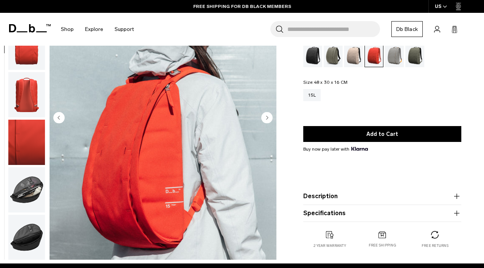
click at [421, 54] on div "Moss Green" at bounding box center [414, 55] width 19 height 23
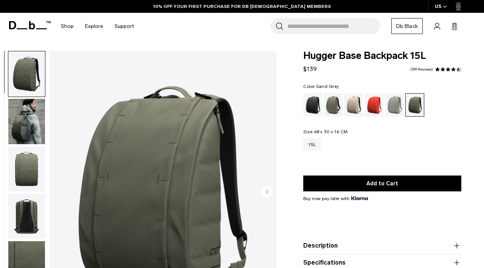
click at [395, 106] on div "Sand Grey" at bounding box center [394, 104] width 19 height 23
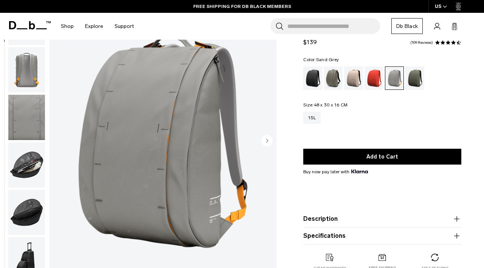
scroll to position [51, 0]
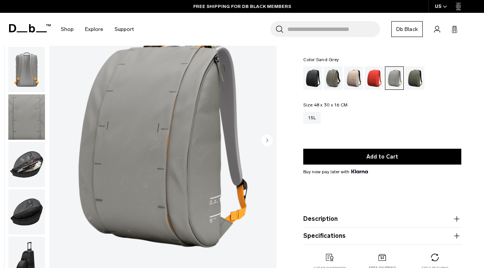
click at [319, 215] on button "Description" at bounding box center [382, 219] width 158 height 9
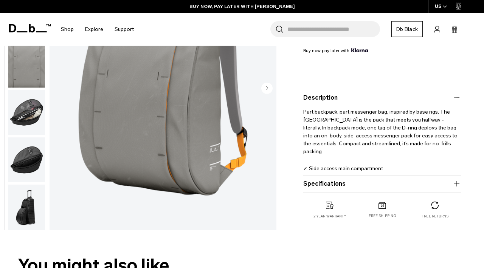
scroll to position [149, 0]
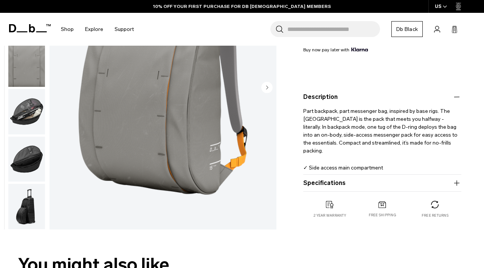
click at [359, 181] on button "Specifications" at bounding box center [382, 183] width 158 height 9
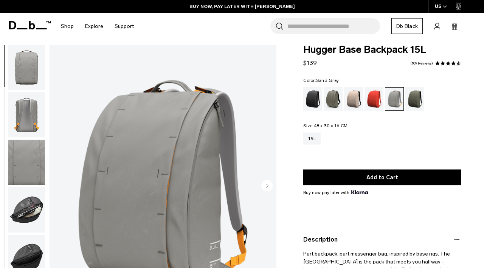
scroll to position [0, 0]
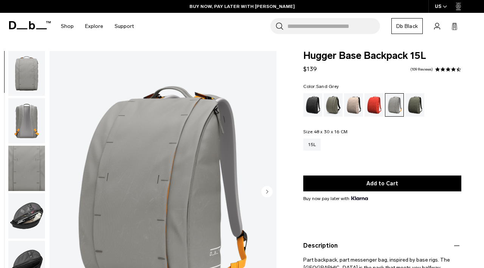
click at [310, 26] on input "Search for Bags, Luggage..." at bounding box center [333, 26] width 93 height 16
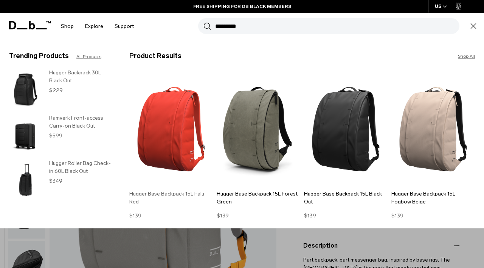
type input "*********"
click at [179, 119] on img at bounding box center [171, 129] width 84 height 113
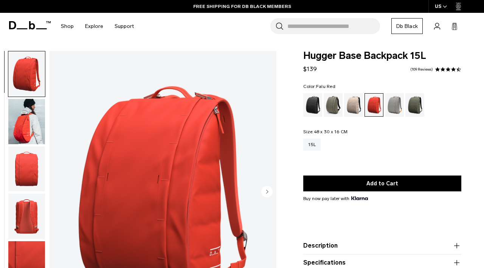
click at [31, 170] on img "button" at bounding box center [26, 169] width 37 height 45
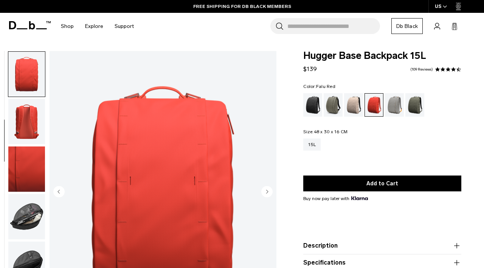
scroll to position [95, 0]
click at [30, 129] on img "button" at bounding box center [26, 121] width 37 height 45
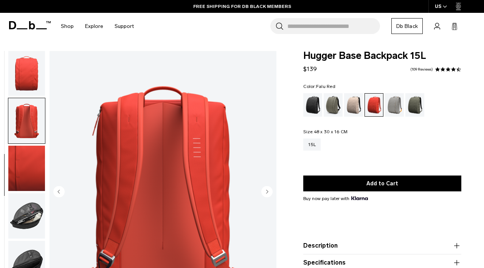
click at [34, 178] on img "button" at bounding box center [26, 168] width 37 height 45
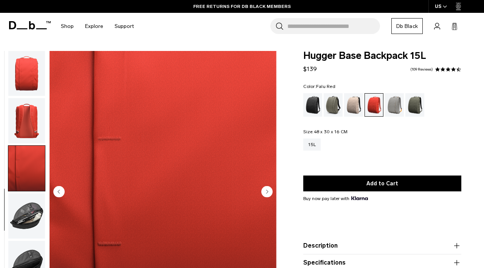
click at [29, 213] on img "button" at bounding box center [26, 216] width 37 height 45
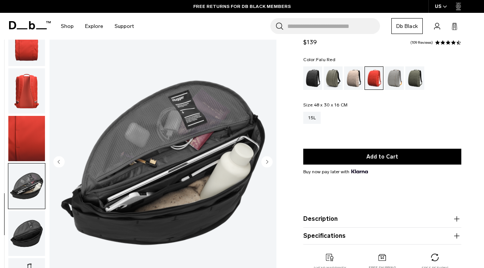
scroll to position [34, 0]
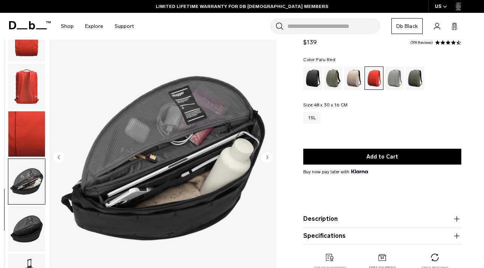
click at [29, 229] on img "button" at bounding box center [26, 229] width 37 height 45
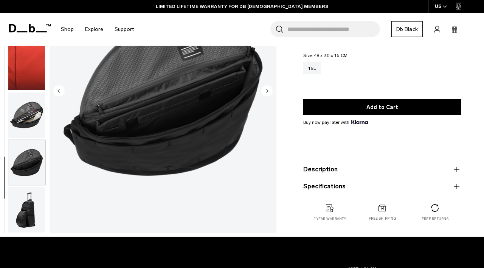
scroll to position [132, 0]
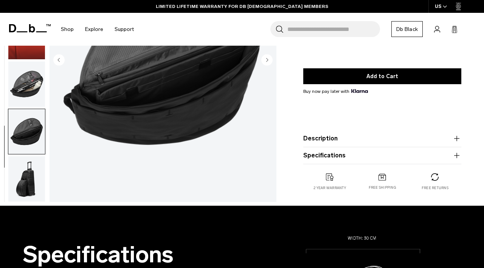
click at [24, 189] on img "button" at bounding box center [26, 178] width 37 height 45
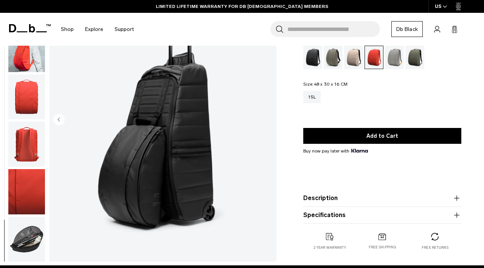
scroll to position [0, 0]
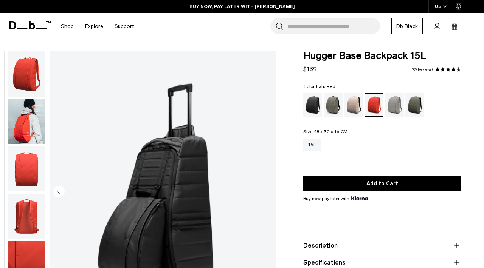
click at [25, 71] on img "button" at bounding box center [26, 73] width 37 height 45
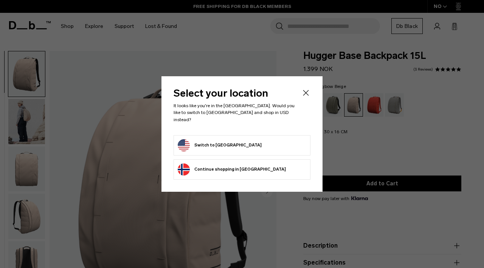
click at [307, 93] on icon "Close" at bounding box center [305, 92] width 9 height 9
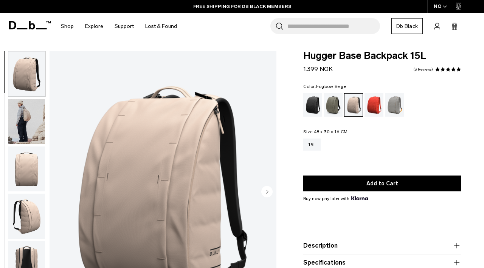
click at [29, 113] on img "button" at bounding box center [26, 121] width 37 height 45
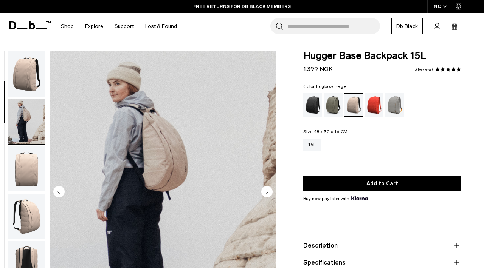
click at [29, 78] on img "button" at bounding box center [26, 73] width 37 height 45
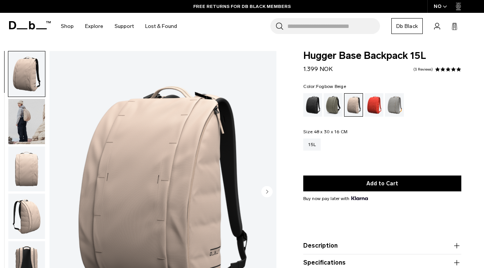
click at [24, 120] on img "button" at bounding box center [26, 121] width 37 height 45
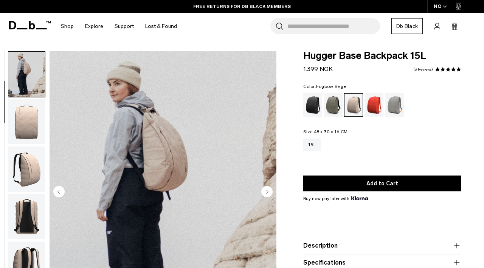
scroll to position [48, 0]
click at [24, 127] on img "button" at bounding box center [26, 121] width 37 height 45
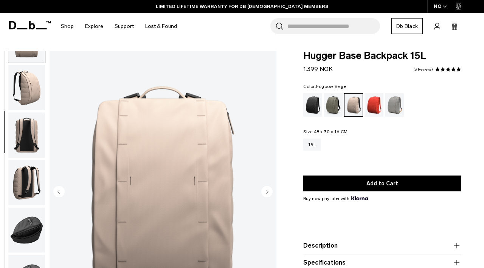
scroll to position [129, 0]
click at [34, 88] on img "button" at bounding box center [26, 87] width 37 height 45
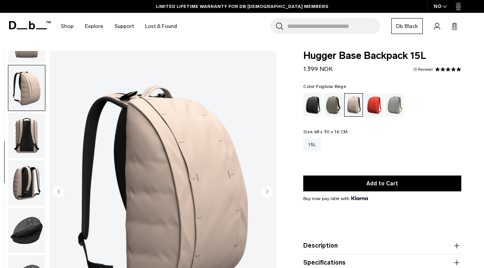
scroll to position [143, 0]
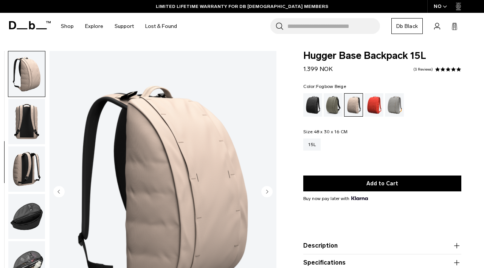
click at [24, 117] on img "button" at bounding box center [26, 121] width 37 height 45
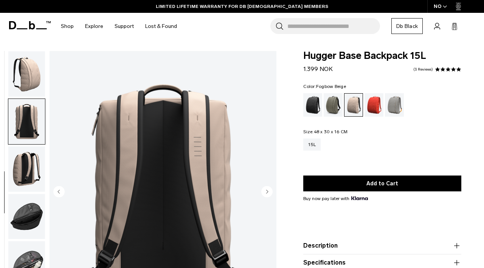
scroll to position [143, 0]
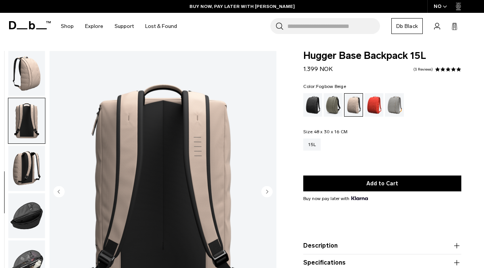
click at [27, 121] on img "button" at bounding box center [26, 120] width 37 height 45
click at [26, 160] on img "button" at bounding box center [26, 168] width 37 height 45
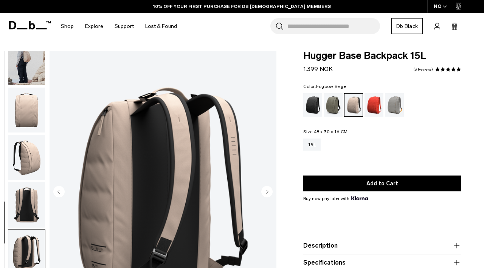
scroll to position [0, 0]
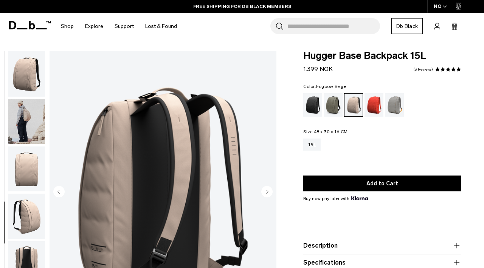
click at [26, 79] on img "button" at bounding box center [26, 73] width 37 height 45
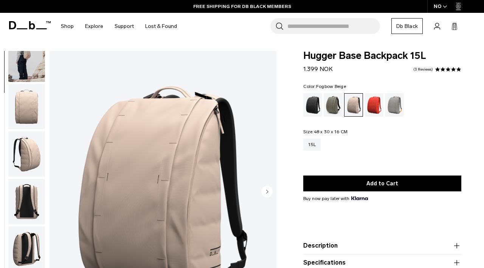
scroll to position [117, 0]
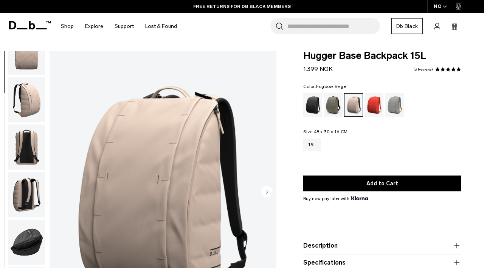
click at [28, 240] on img "button" at bounding box center [26, 242] width 37 height 45
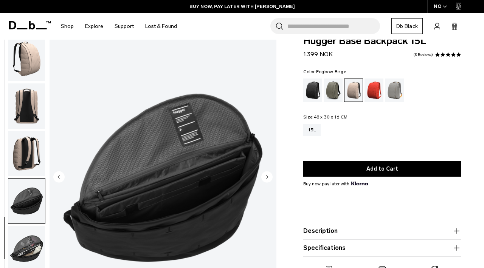
scroll to position [0, 0]
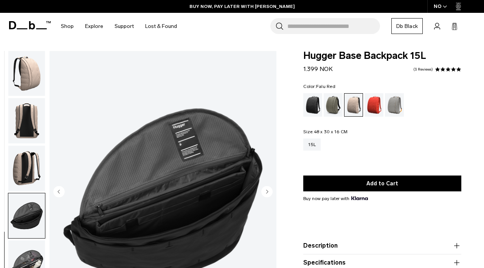
click at [371, 108] on div "Falu Red" at bounding box center [373, 104] width 19 height 23
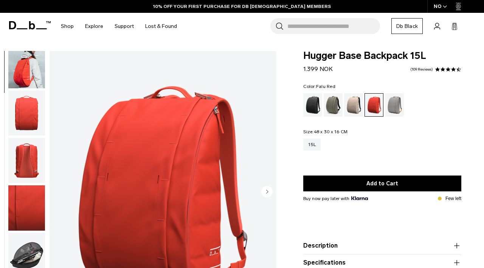
scroll to position [96, 0]
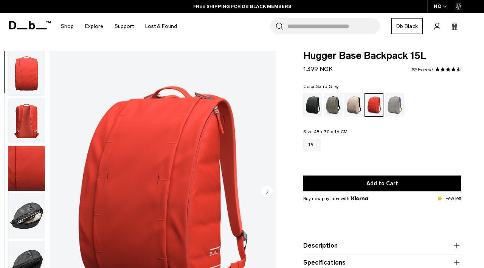
click at [395, 102] on div "Sand Grey" at bounding box center [394, 104] width 19 height 23
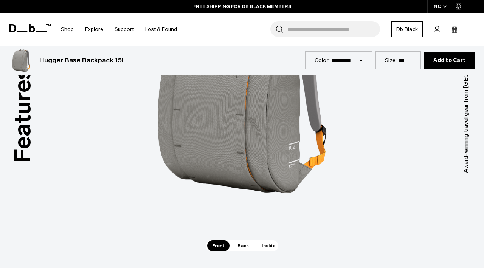
scroll to position [985, 0]
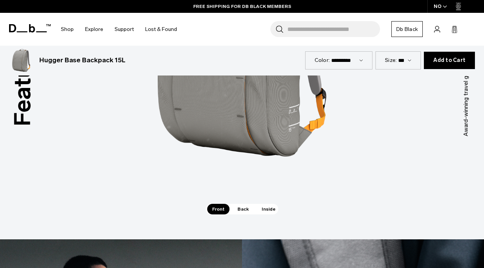
click at [238, 204] on span "Back" at bounding box center [242, 209] width 21 height 11
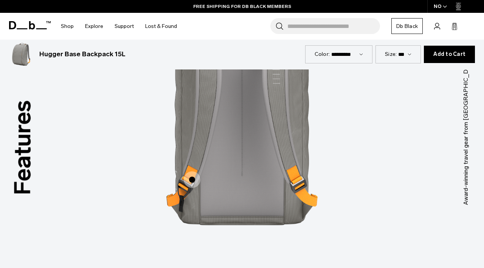
scroll to position [945, 0]
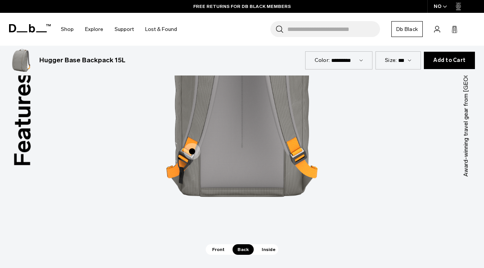
click at [191, 143] on span "2 / 3" at bounding box center [192, 151] width 17 height 17
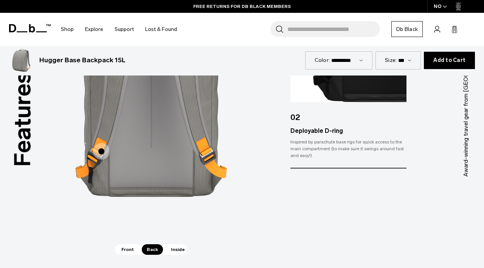
click at [259, 189] on img "2 / 3" at bounding box center [151, 90] width 227 height 283
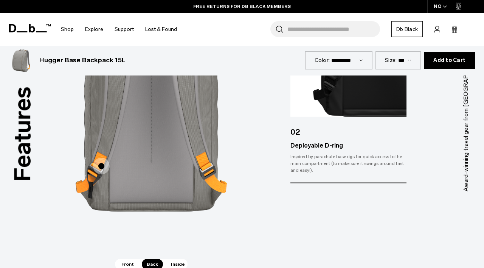
scroll to position [999, 0]
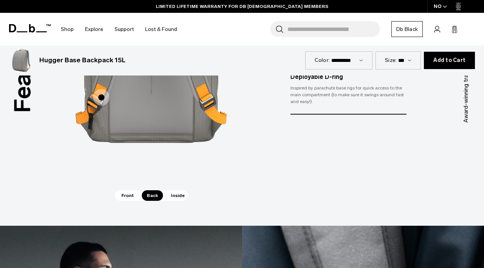
click at [181, 191] on span "Inside" at bounding box center [178, 196] width 24 height 11
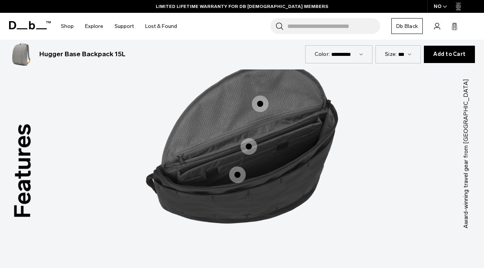
scroll to position [890, 0]
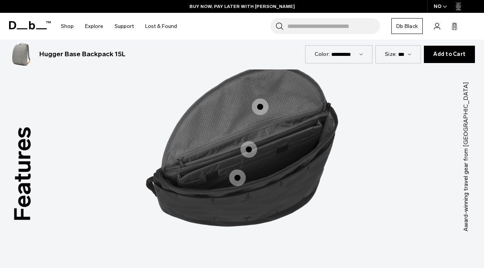
click at [406, 60] on div "Size: ***" at bounding box center [397, 54] width 45 height 18
click at [404, 51] on select "***" at bounding box center [404, 54] width 13 height 6
click at [400, 51] on select "***" at bounding box center [404, 54] width 13 height 6
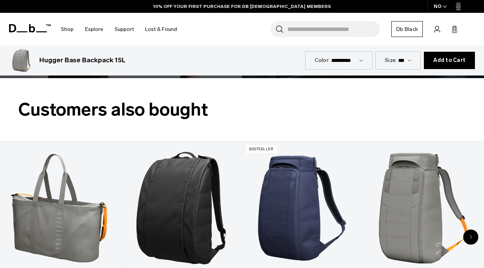
scroll to position [1494, 0]
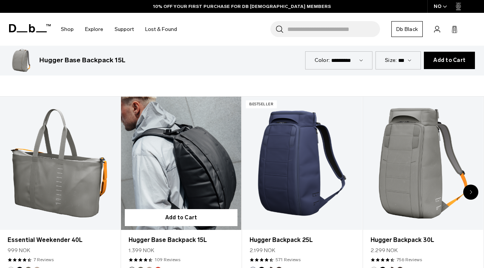
click at [196, 164] on link "Hugger Base Backpack 15L" at bounding box center [181, 163] width 120 height 133
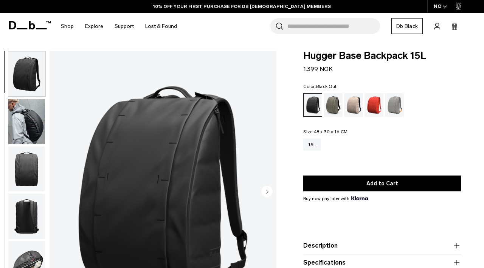
click at [27, 113] on img "button" at bounding box center [26, 121] width 37 height 45
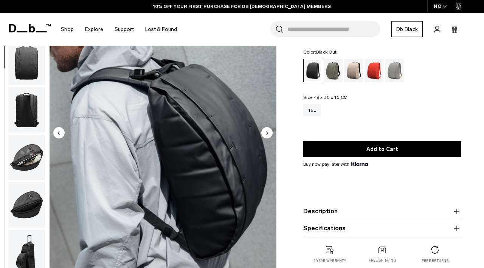
scroll to position [60, 0]
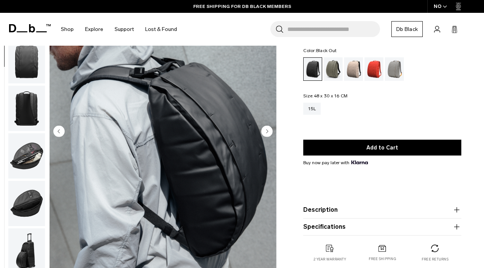
click at [26, 66] on img "button" at bounding box center [26, 61] width 37 height 45
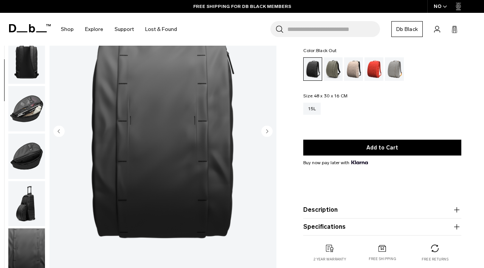
scroll to position [95, 0]
click at [22, 108] on img "button" at bounding box center [26, 108] width 37 height 45
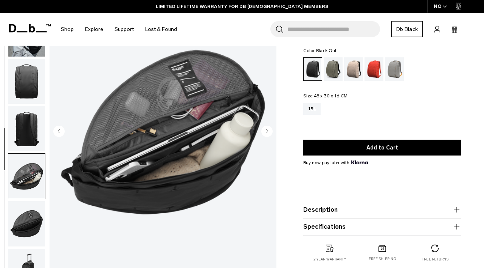
scroll to position [0, 0]
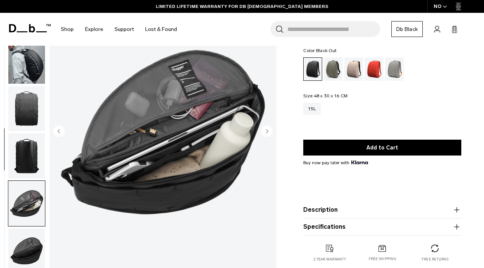
click at [29, 65] on img "button" at bounding box center [26, 61] width 37 height 45
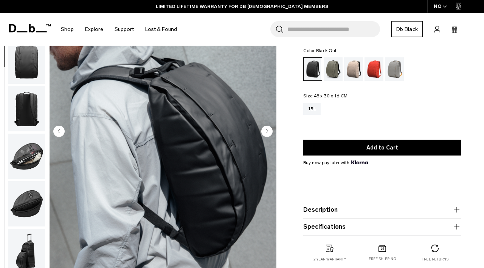
scroll to position [48, 0]
click at [384, 209] on button "Description" at bounding box center [382, 210] width 158 height 9
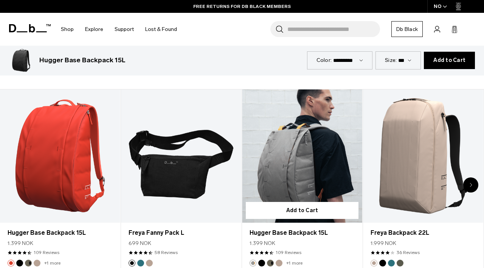
scroll to position [363, 0]
